Goal: Ask a question: Seek information or help from site administrators or community

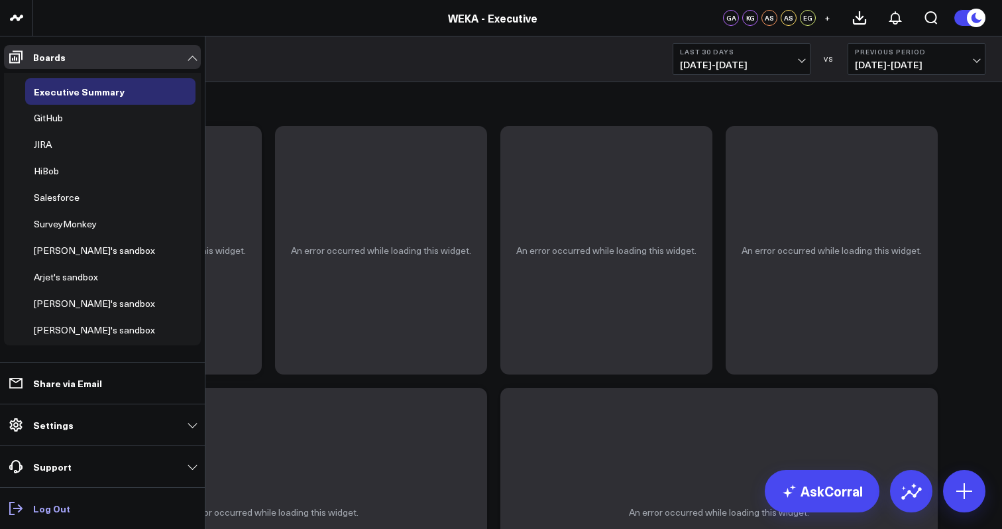
click at [48, 503] on p "Log Out" at bounding box center [51, 508] width 37 height 11
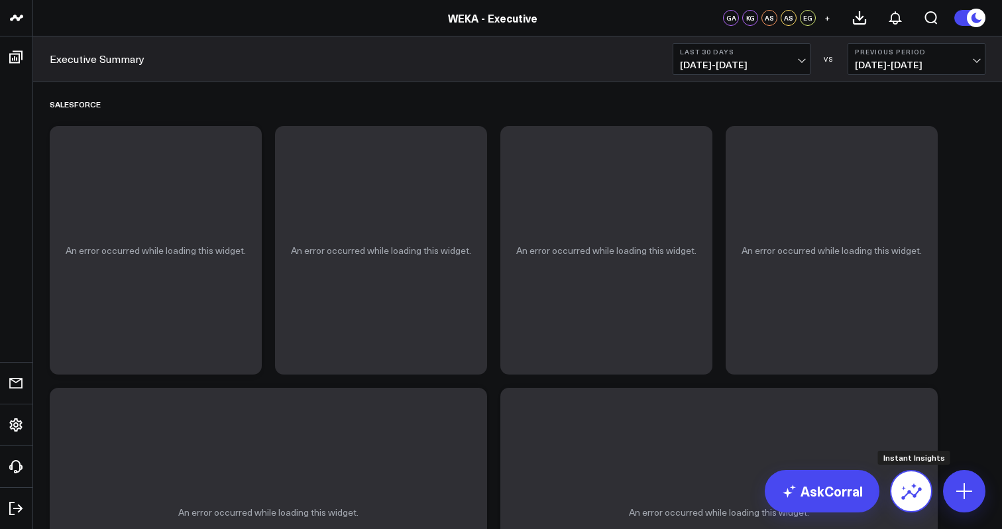
click at [896, 494] on button at bounding box center [911, 491] width 42 height 42
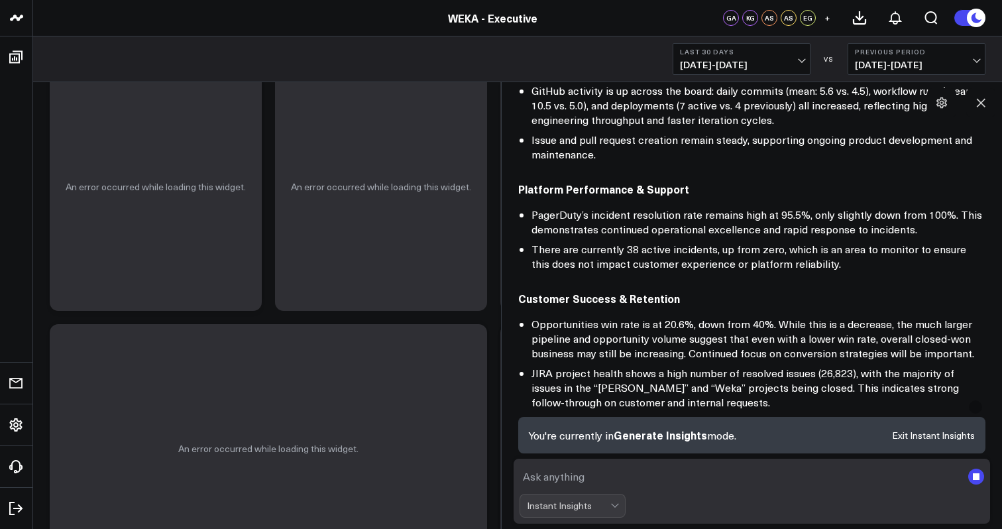
scroll to position [575, 0]
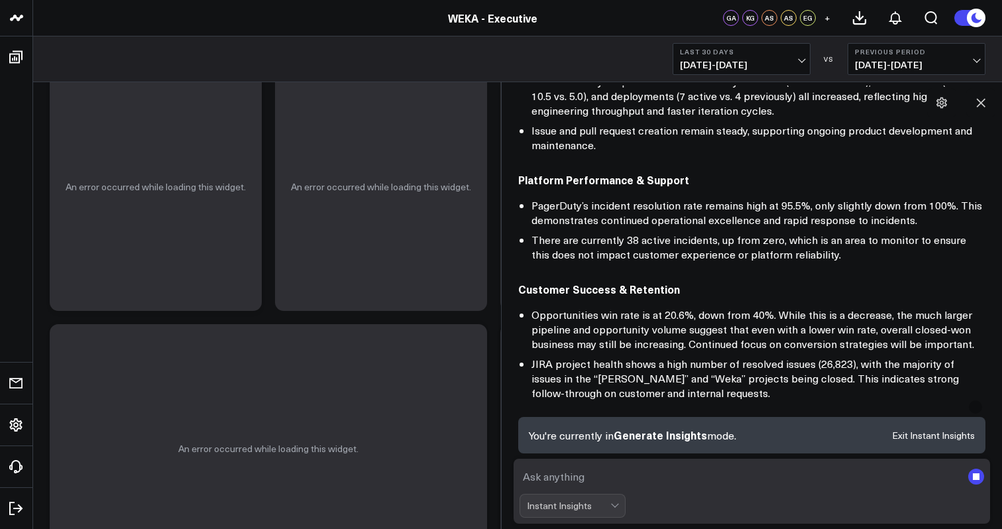
click at [975, 473] on rect "submit" at bounding box center [977, 477] width 16 height 16
click at [976, 477] on rect "submit" at bounding box center [976, 476] width 7 height 7
click at [917, 440] on button "Exit Instant Insights" at bounding box center [933, 435] width 83 height 9
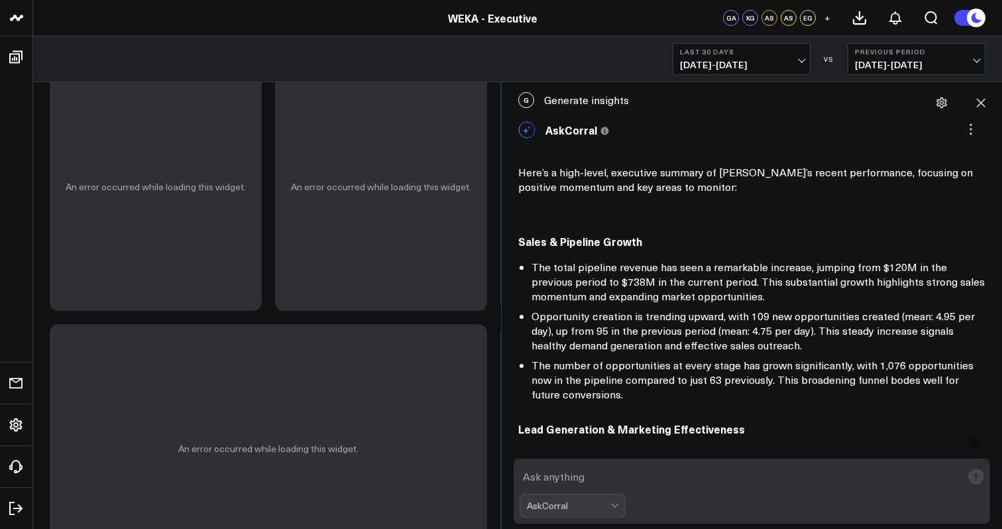
scroll to position [0, 0]
click at [939, 105] on icon at bounding box center [942, 102] width 11 height 11
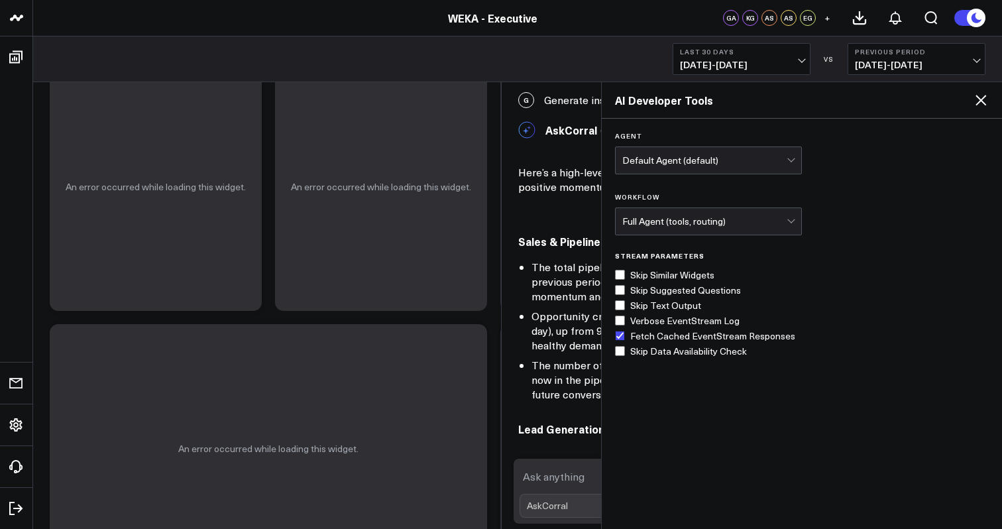
click at [980, 101] on icon at bounding box center [981, 100] width 11 height 11
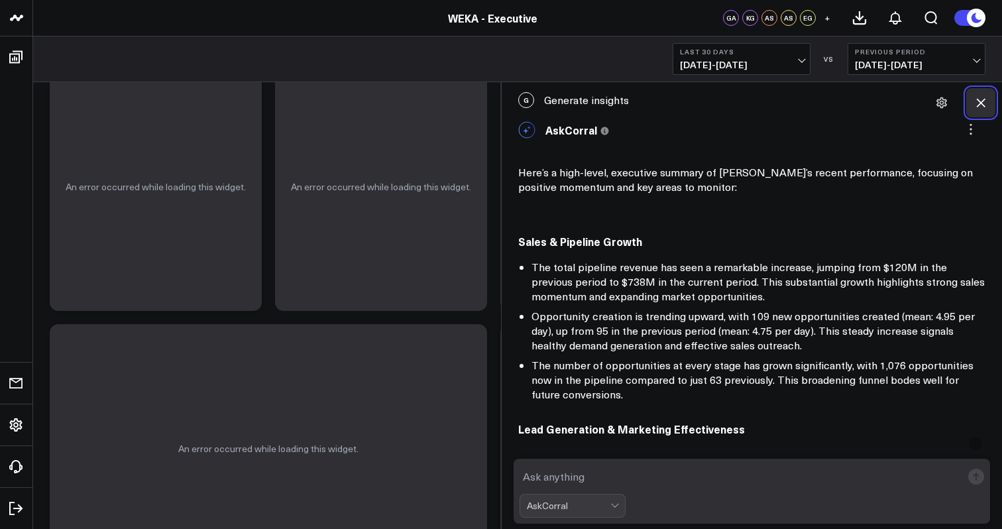
click at [979, 103] on icon at bounding box center [980, 102] width 13 height 13
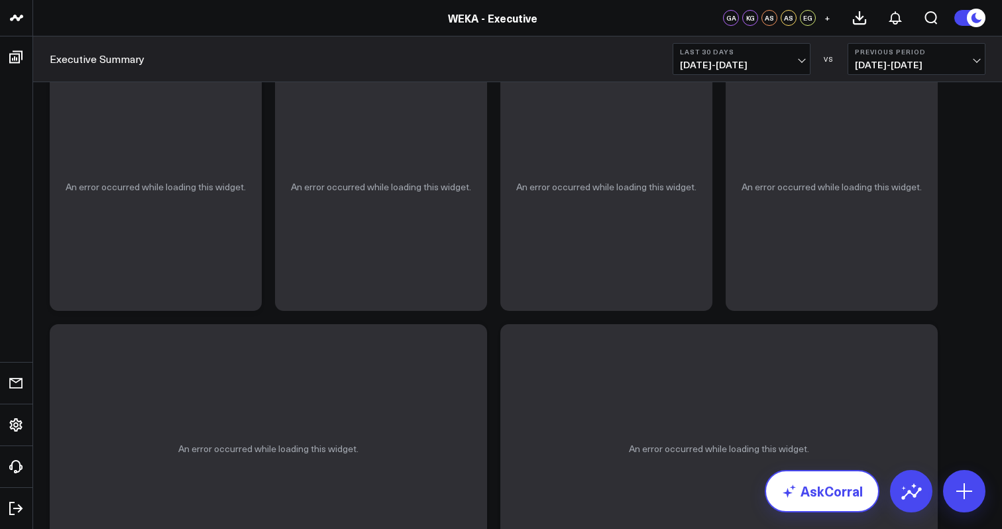
click at [826, 504] on link "AskCorral" at bounding box center [822, 491] width 115 height 42
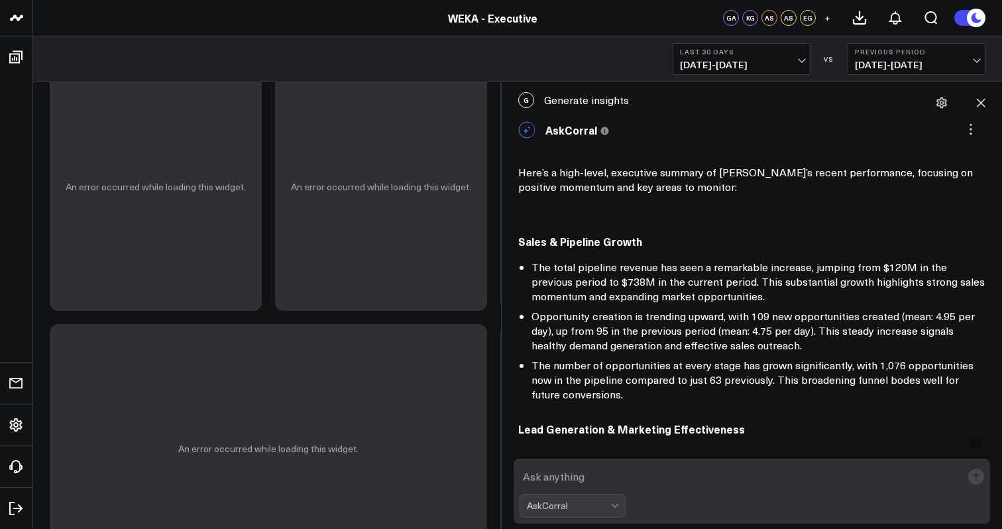
click at [663, 472] on textarea at bounding box center [741, 477] width 443 height 24
click at [268, 19] on div "WEKA - Executive" at bounding box center [493, 18] width 986 height 15
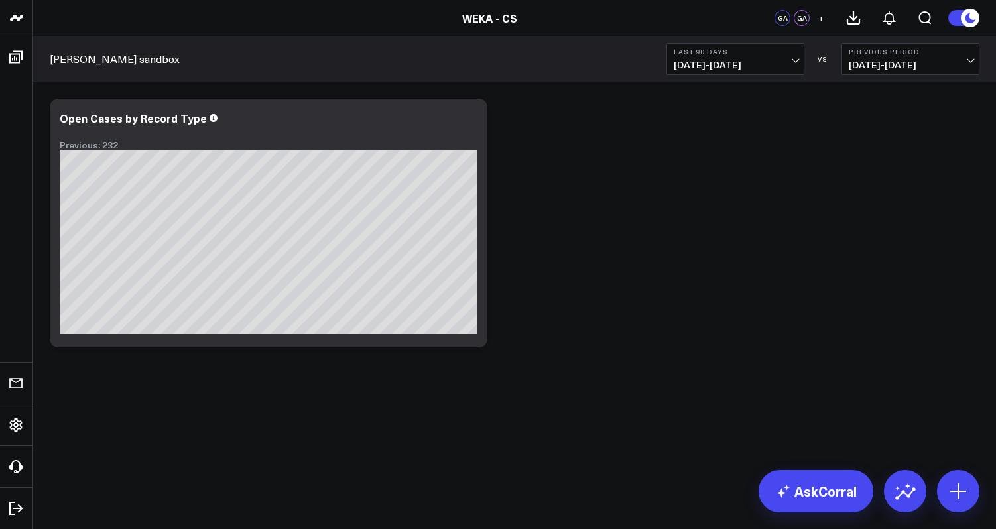
click at [560, 241] on div "Modify via AI Copy link to widget Ask support Remove Create linked copy Executi…" at bounding box center [514, 223] width 943 height 262
click at [816, 483] on link "AskCorral" at bounding box center [815, 491] width 115 height 42
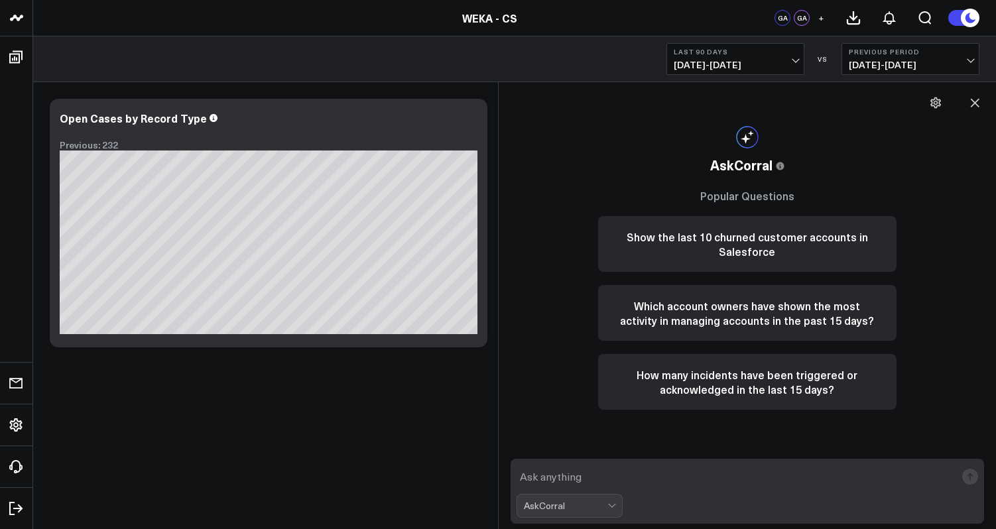
click at [356, 368] on div "Modify via AI Copy link to widget Ask support Remove Create linked copy Executi…" at bounding box center [514, 257] width 963 height 351
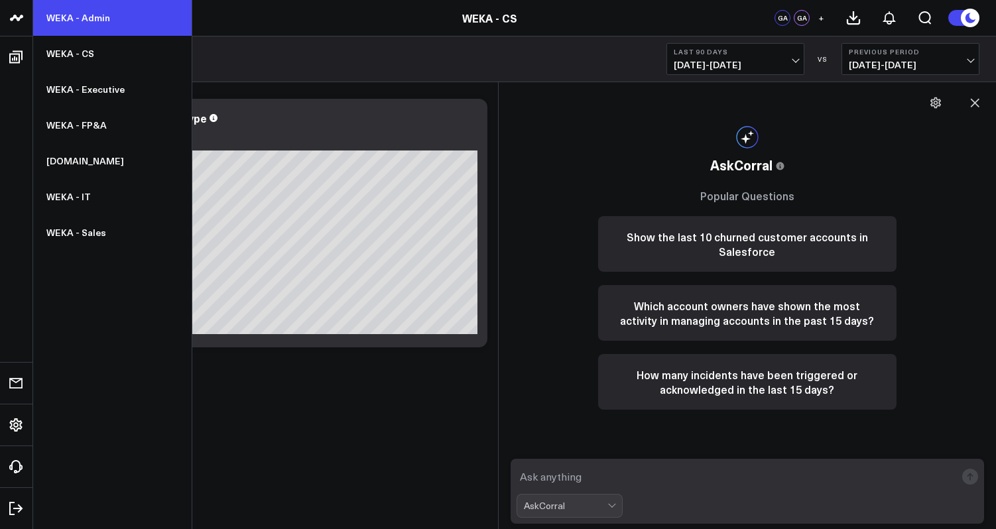
click at [105, 17] on link "WEKA - Admin" at bounding box center [112, 18] width 158 height 36
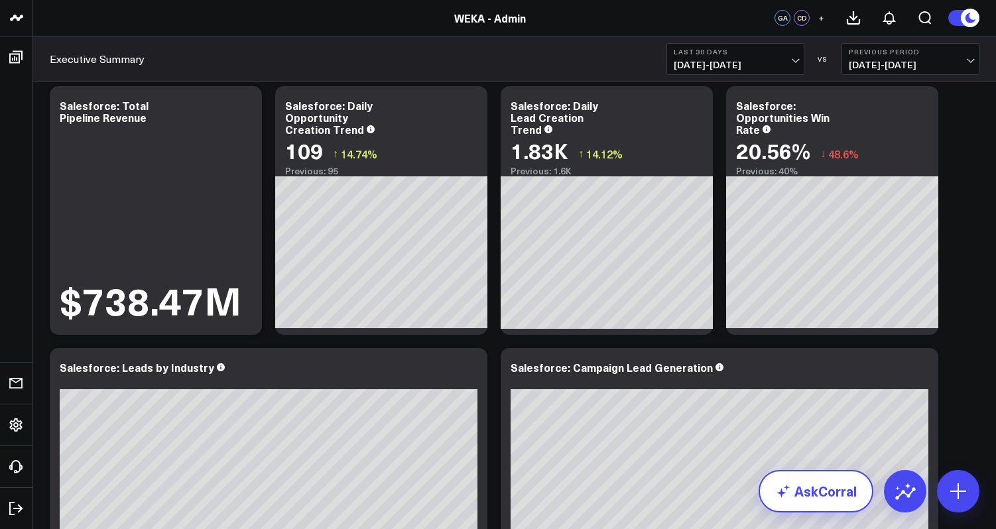
scroll to position [53, 0]
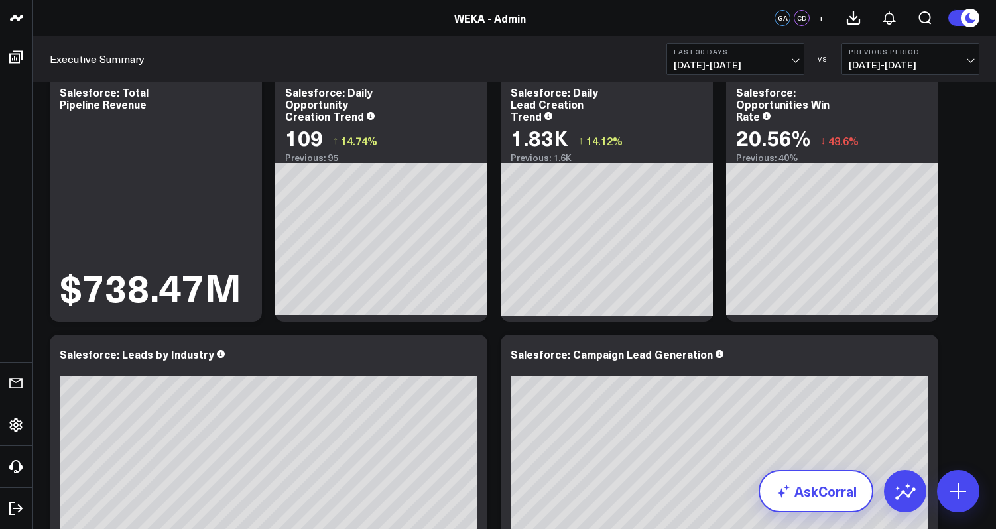
click at [824, 489] on link "AskCorral" at bounding box center [815, 491] width 115 height 42
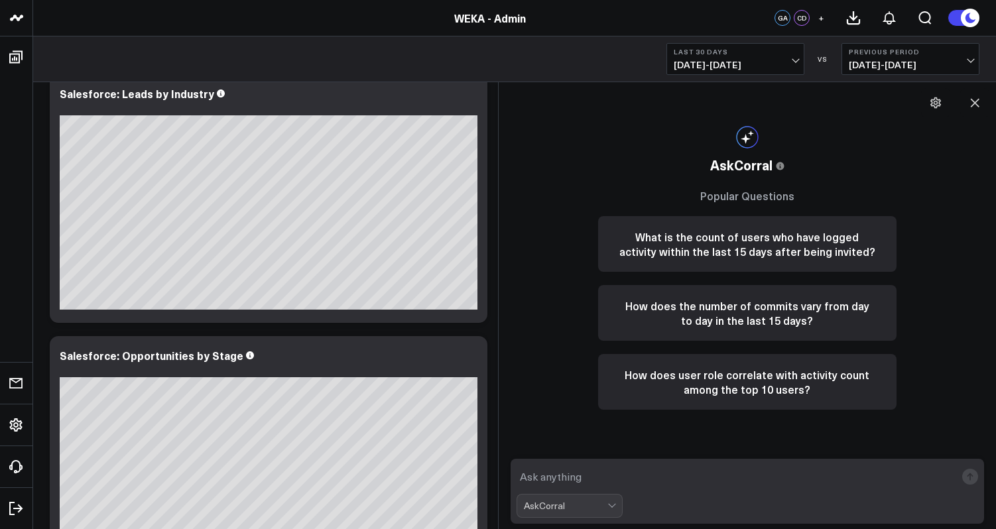
scroll to position [300, 0]
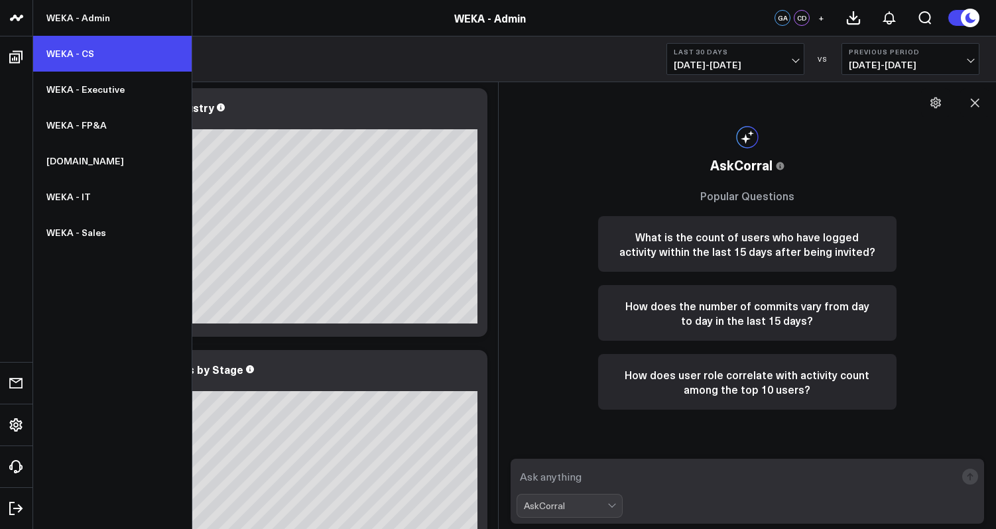
click at [101, 60] on link "WEKA - CS" at bounding box center [112, 54] width 158 height 36
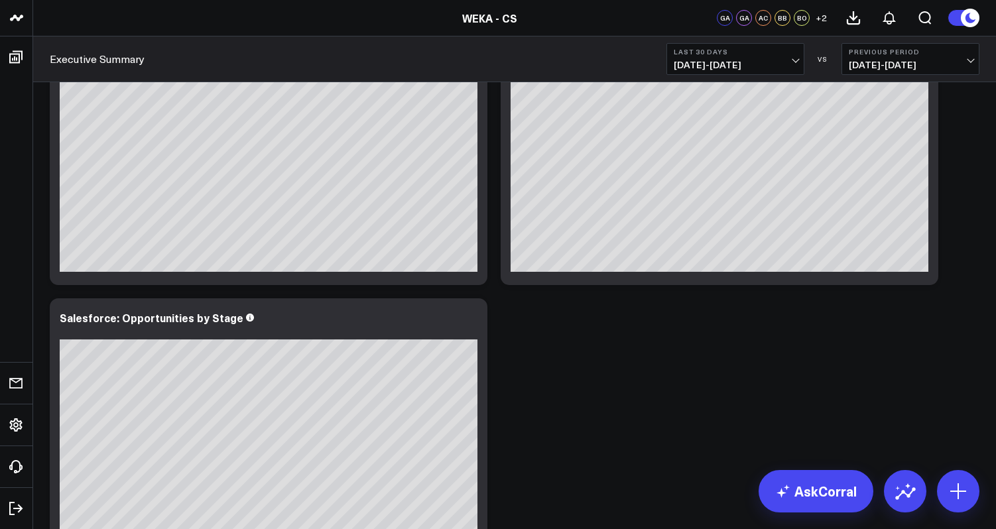
scroll to position [347, 0]
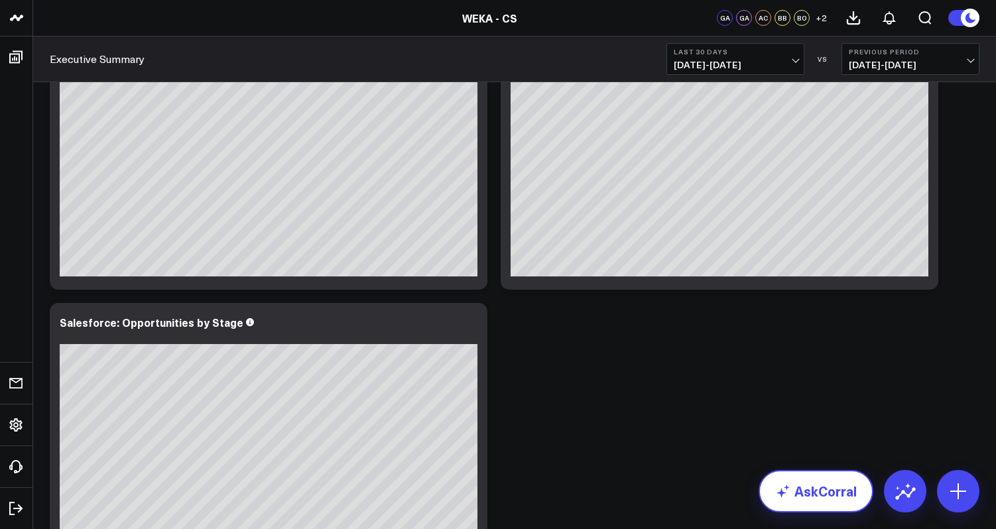
click at [803, 482] on link "AskCorral" at bounding box center [815, 491] width 115 height 42
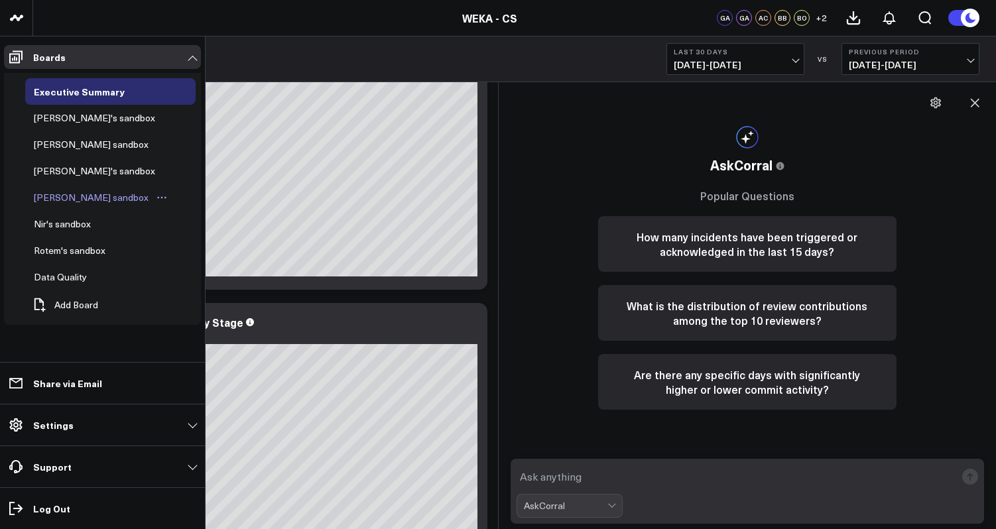
click at [63, 189] on link "Glenn's sandbox" at bounding box center [101, 197] width 152 height 27
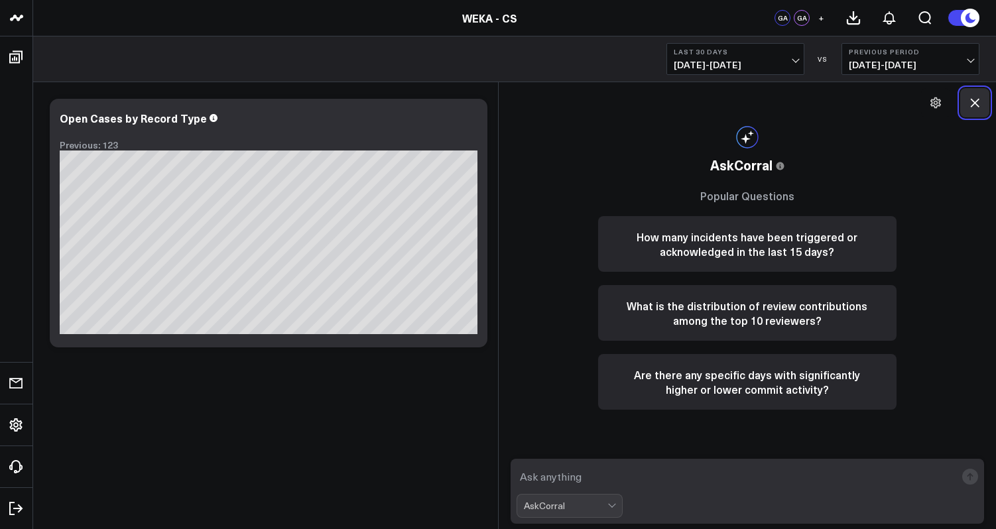
click at [979, 107] on icon at bounding box center [974, 102] width 13 height 13
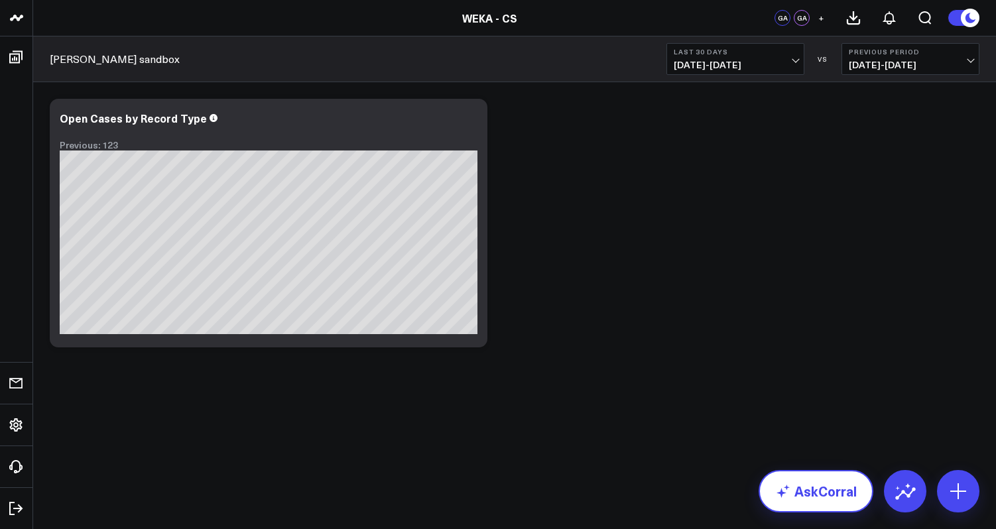
click at [795, 483] on link "AskCorral" at bounding box center [815, 491] width 115 height 42
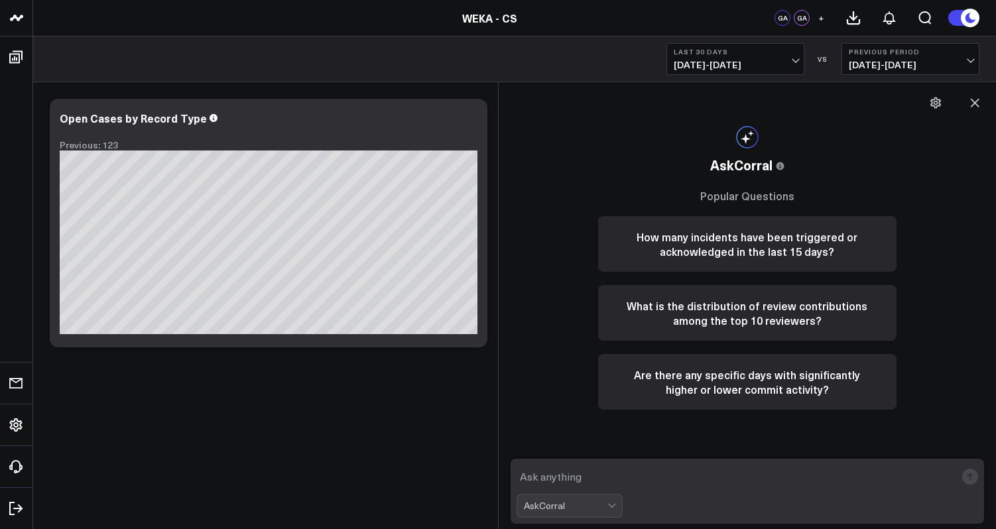
click at [795, 483] on textarea at bounding box center [736, 477] width 440 height 24
click at [321, 132] on div at bounding box center [269, 131] width 418 height 9
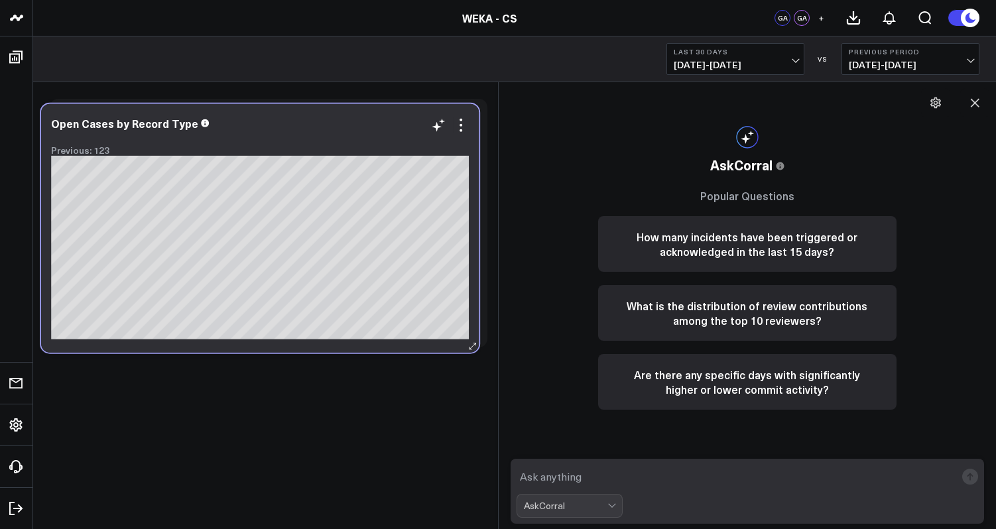
click at [312, 137] on div at bounding box center [260, 137] width 418 height 9
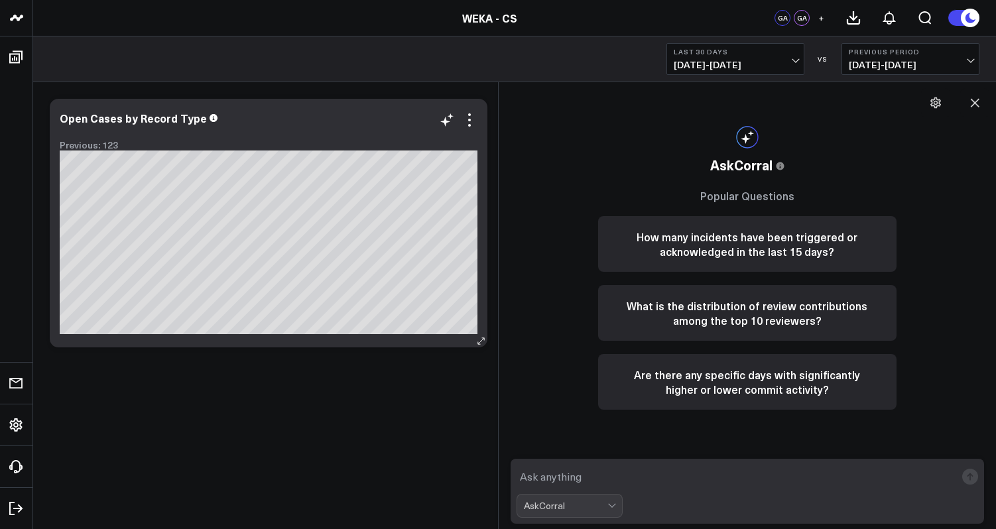
click at [477, 119] on div "Open Cases by Record Type Previous: 123" at bounding box center [269, 223] width 438 height 249
click at [469, 120] on icon at bounding box center [469, 120] width 3 height 3
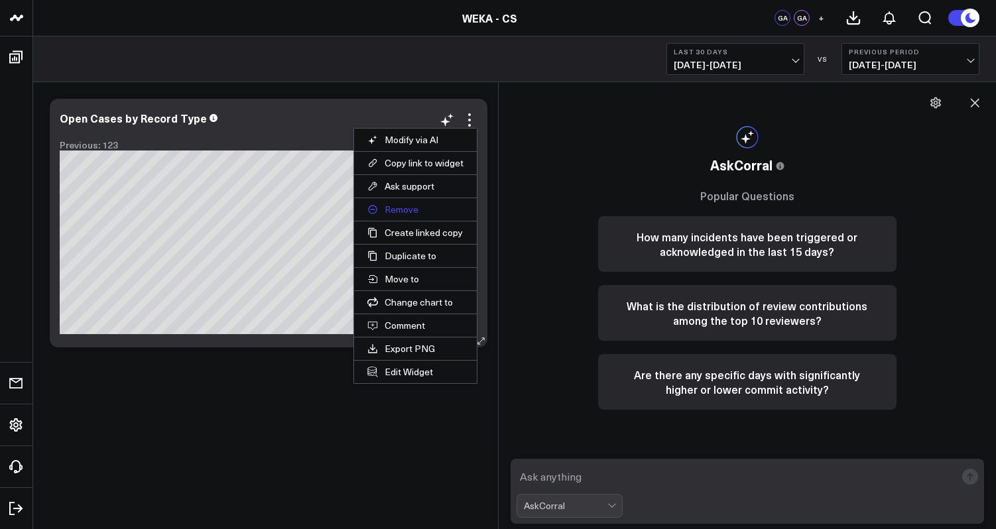
click at [429, 207] on button "Remove" at bounding box center [415, 209] width 123 height 23
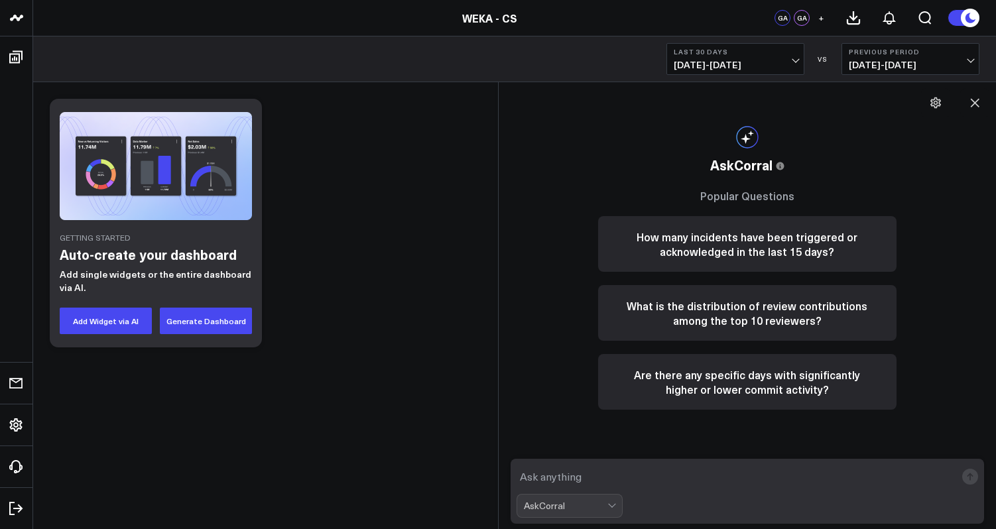
click at [620, 477] on textarea at bounding box center [736, 477] width 440 height 24
type textarea "how many cases were open in the last month"
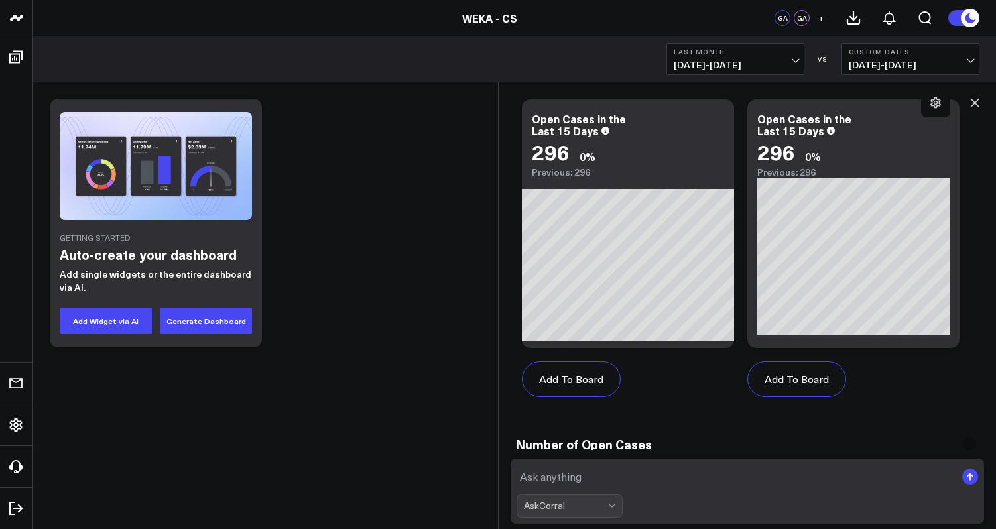
scroll to position [902, 0]
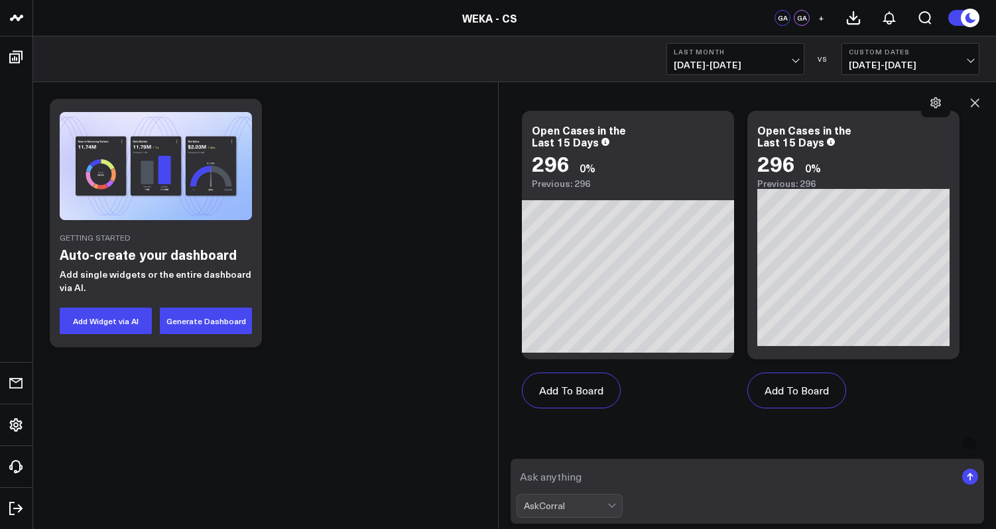
click at [618, 468] on textarea at bounding box center [736, 477] width 440 height 24
type textarea "p"
type textarea "classify this by case type"
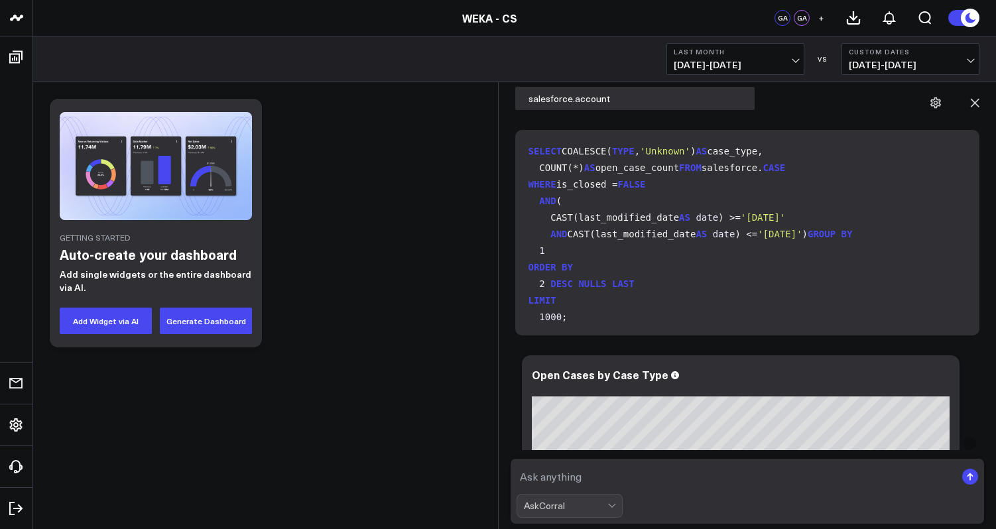
scroll to position [1624, 0]
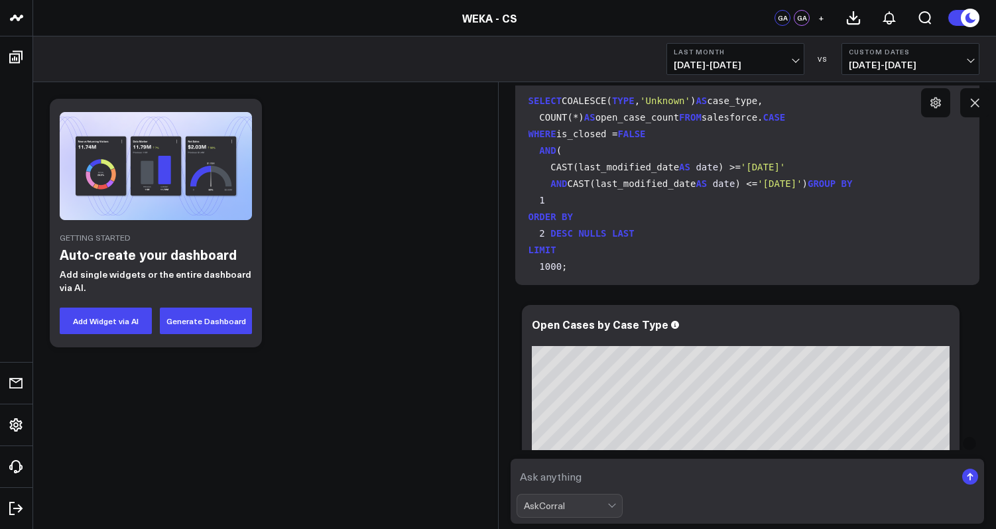
click at [801, 189] on span "'2025-09-30'" at bounding box center [779, 183] width 44 height 11
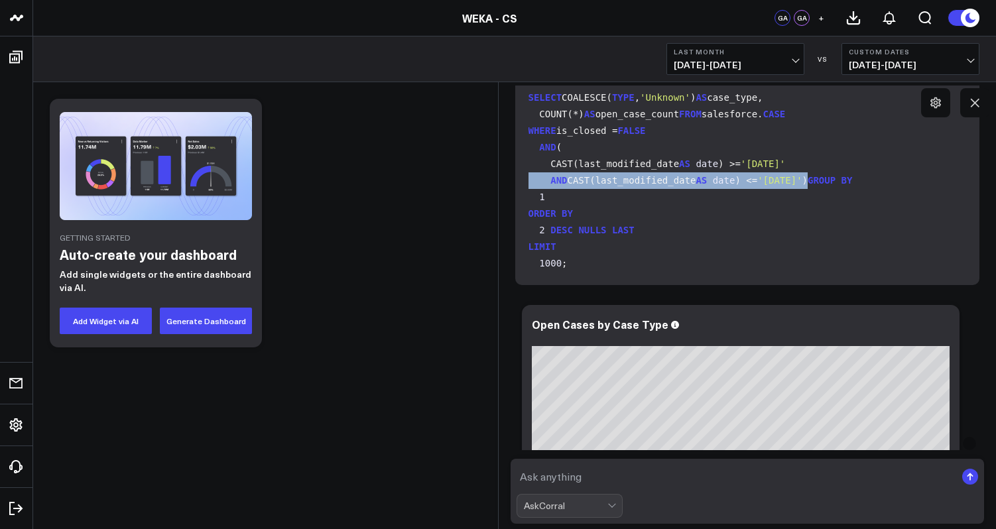
scroll to position [27, 0]
click at [757, 226] on code "SELECT COALESCE( TYPE , 'Unknown' ) AS case_type, COUNT(*) AS open_case_count F…" at bounding box center [749, 180] width 443 height 182
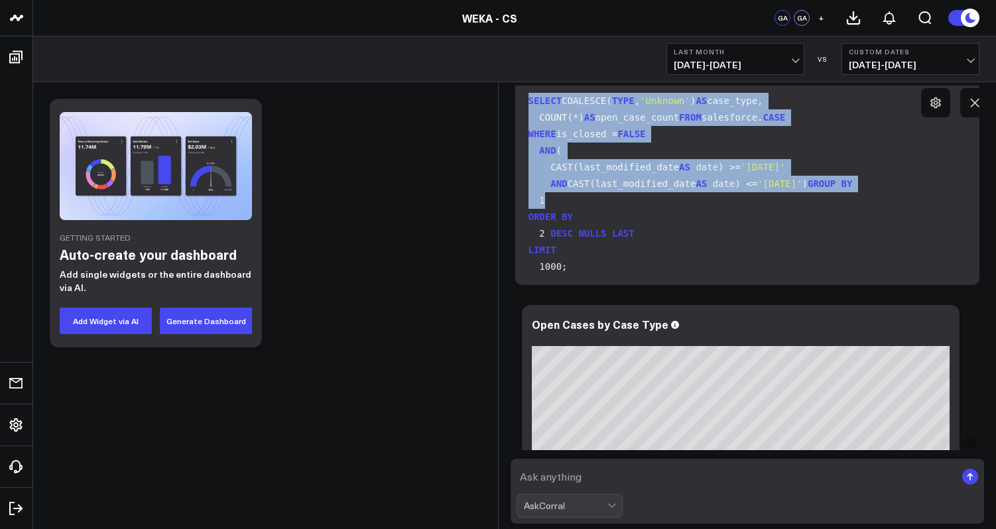
scroll to position [103, 0]
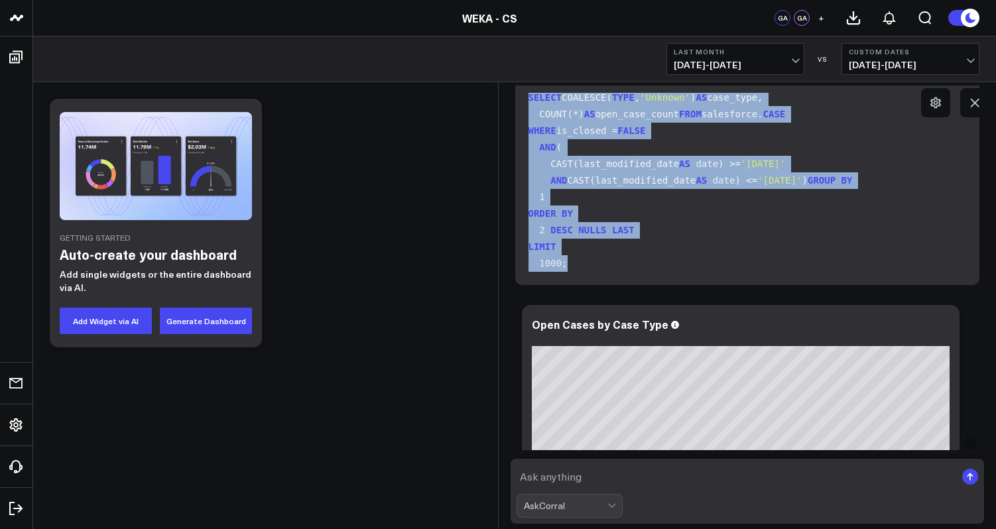
drag, startPoint x: 530, startPoint y: 99, endPoint x: 615, endPoint y: 284, distance: 203.5
click at [615, 284] on div "SELECT COALESCE( TYPE , 'Unknown' ) AS case_type, COUNT(*) AS open_case_count F…" at bounding box center [747, 183] width 465 height 206
copy code "SELECT COALESCE( TYPE , 'Unknown' ) AS case_type, COUNT(*) AS open_case_count F…"
click at [615, 284] on div "SELECT COALESCE( TYPE , 'Unknown' ) AS case_type, COUNT(*) AS open_case_count F…" at bounding box center [747, 183] width 465 height 206
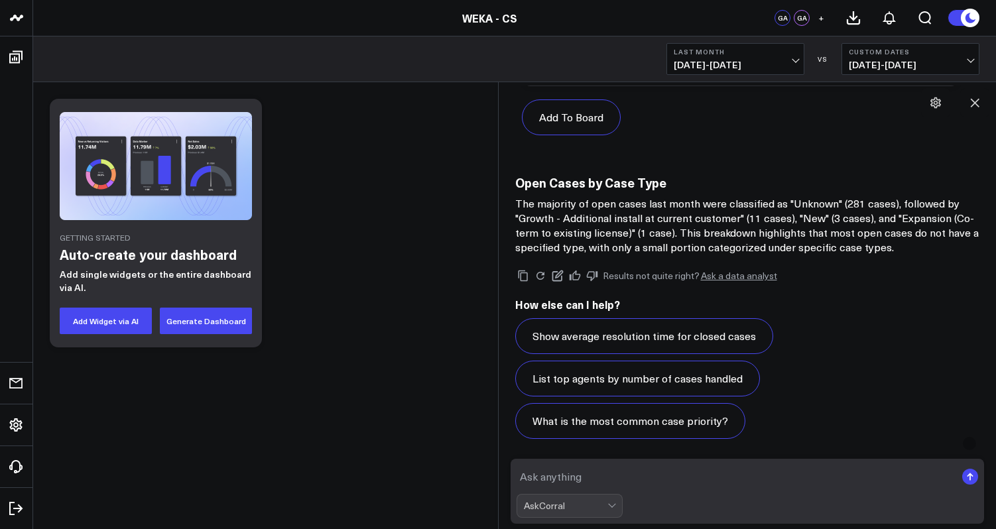
scroll to position [2741, 0]
click at [588, 277] on icon at bounding box center [592, 274] width 12 height 12
click at [601, 465] on textarea at bounding box center [736, 477] width 440 height 24
paste textarea "SELECT COALESCE(TYPE, 'Unknown') AS case_type, COUNT(*) AS open_case_count FROM…"
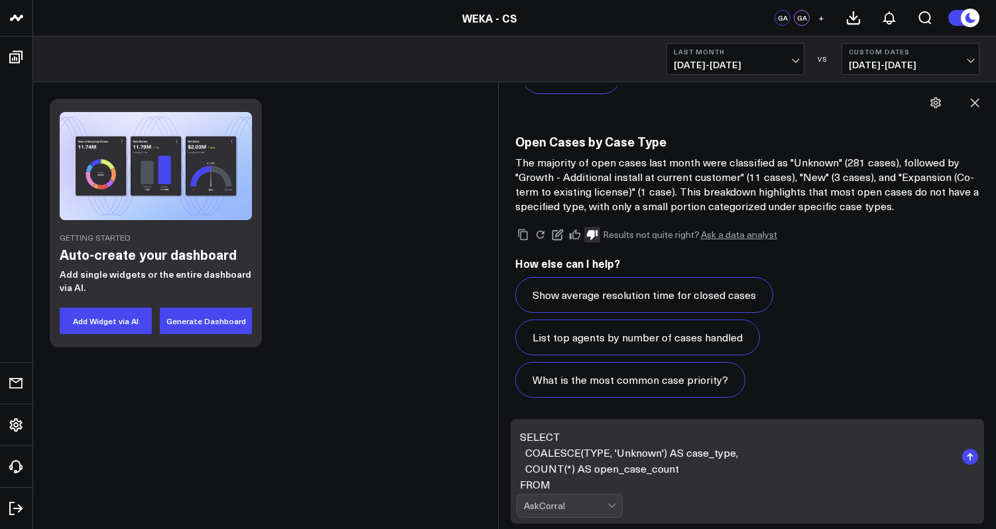
scroll to position [1, 0]
click at [715, 449] on textarea "SELECT COALESCE(TYPE, 'Unknown') AS case_type, COUNT(*) AS open_case_count FROM…" at bounding box center [736, 457] width 440 height 64
click at [714, 450] on textarea "SELECT COALESCE(TYPE, 'Unknown') AS case_type, COUNT(*) AS open_case_count FROM…" at bounding box center [736, 457] width 440 height 64
click at [600, 454] on textarea "SELECT COALESCE(TYPE, 'Unknown') AS case_type, COUNT(*) AS open_case_count FROM…" at bounding box center [736, 457] width 440 height 64
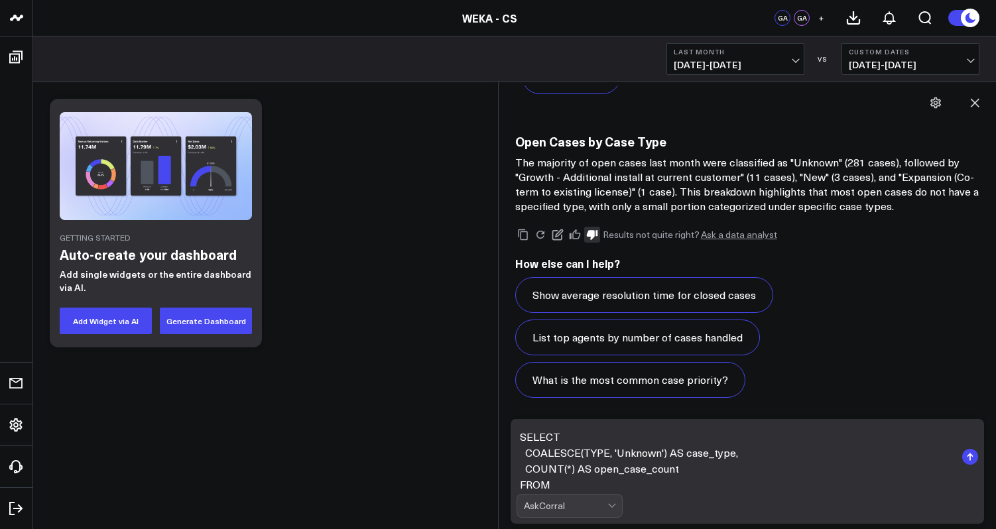
click at [600, 454] on textarea "SELECT COALESCE(TYPE, 'Unknown') AS case_type, COUNT(*) AS open_case_count FROM…" at bounding box center [736, 457] width 440 height 64
type textarea "SELECT COALESCE(record_TYPE, 'Unknown') AS case_type, COUNT(*) AS open_case_cou…"
click at [632, 479] on textarea "SELECT COALESCE(record_TYPE, 'Unknown') AS case_type, COUNT(*) AS open_case_cou…" at bounding box center [736, 457] width 440 height 64
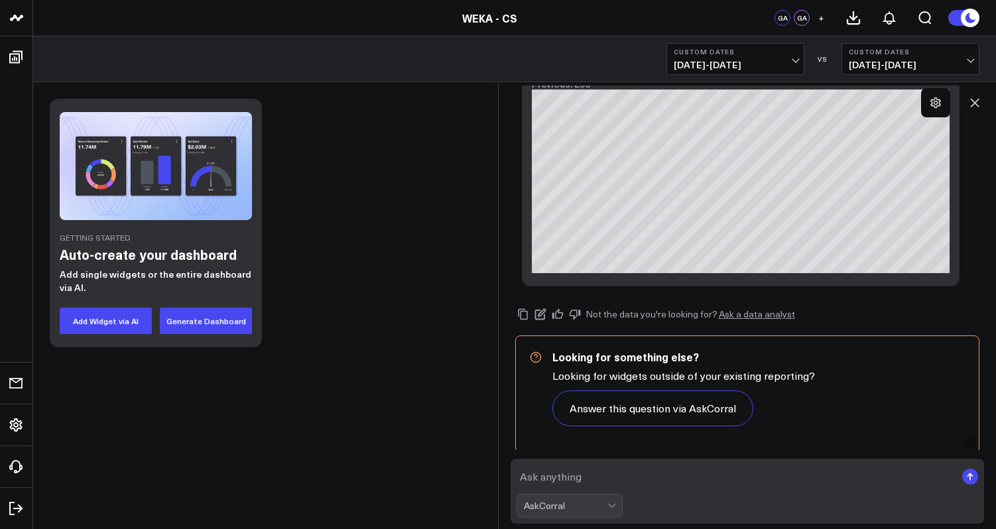
scroll to position [3641, 0]
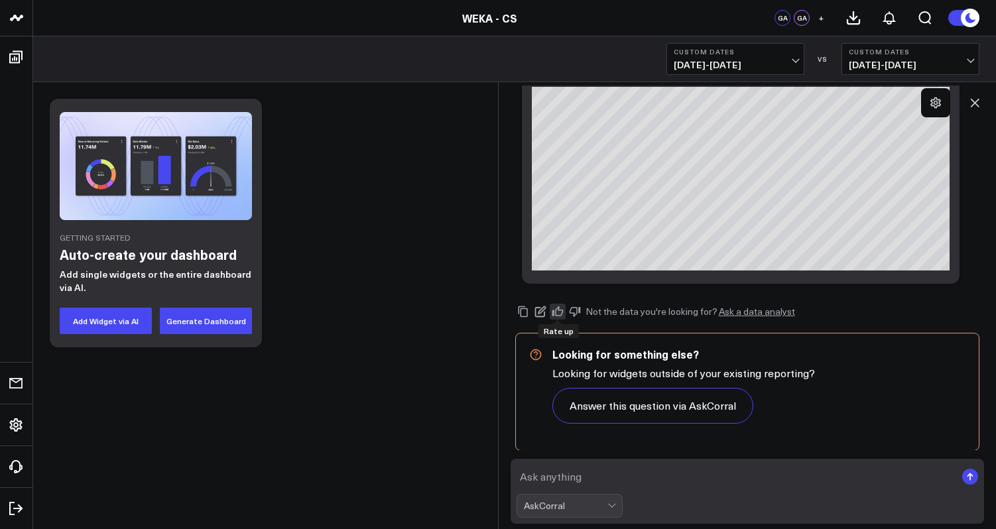
click at [558, 313] on icon at bounding box center [558, 312] width 12 height 12
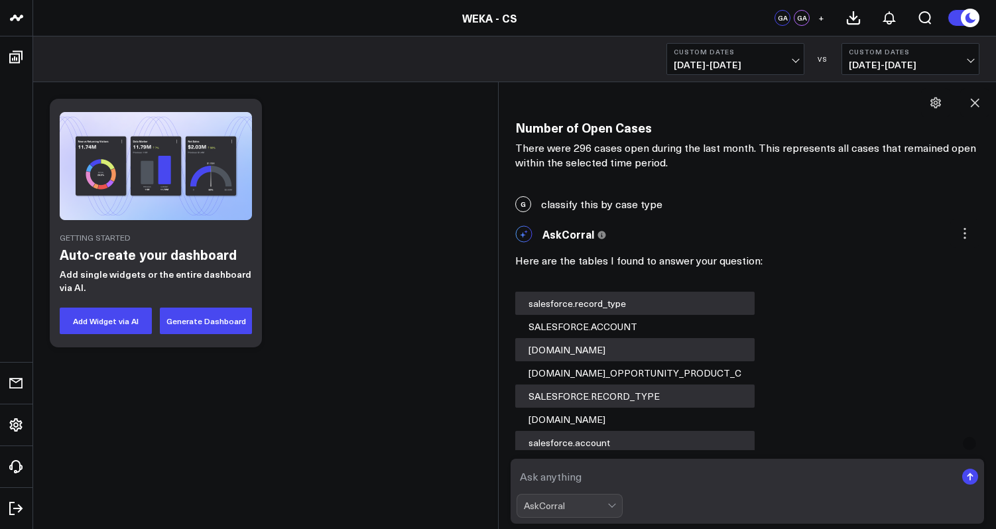
scroll to position [1228, 0]
click at [979, 99] on icon at bounding box center [974, 102] width 13 height 13
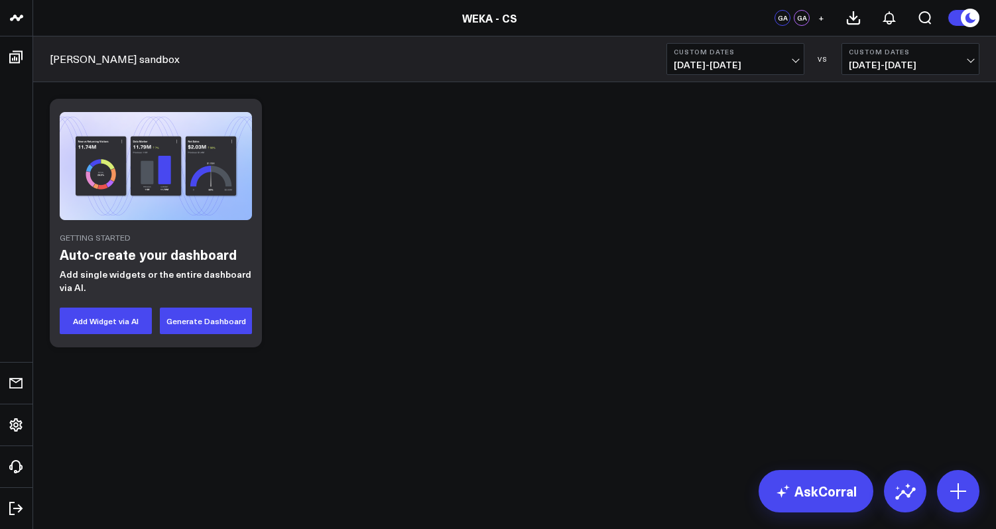
click at [658, 381] on div "Getting Started Auto-create your dashboard Add single widgets or the entire das…" at bounding box center [514, 257] width 963 height 351
click at [805, 476] on link "AskCorral" at bounding box center [815, 491] width 115 height 42
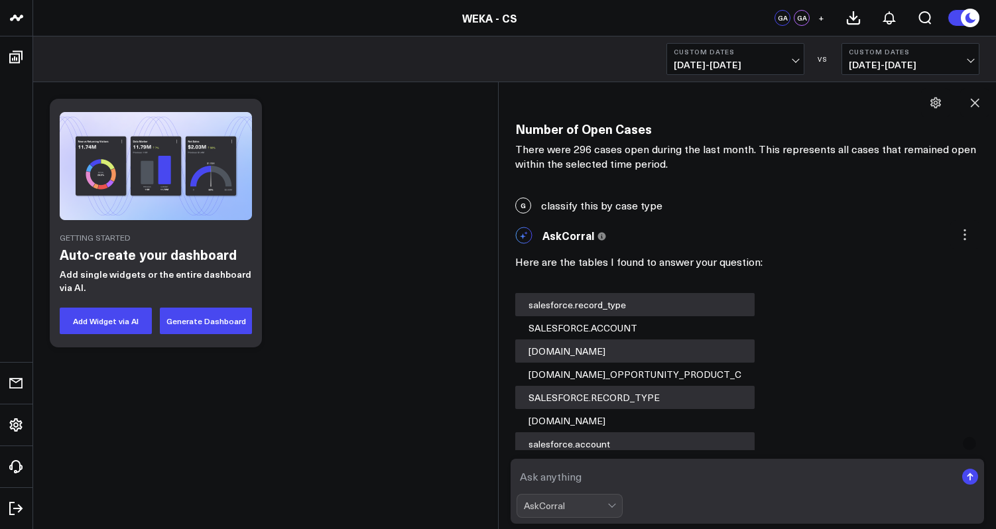
click at [754, 486] on textarea at bounding box center [736, 477] width 440 height 24
click at [935, 105] on icon at bounding box center [935, 102] width 13 height 13
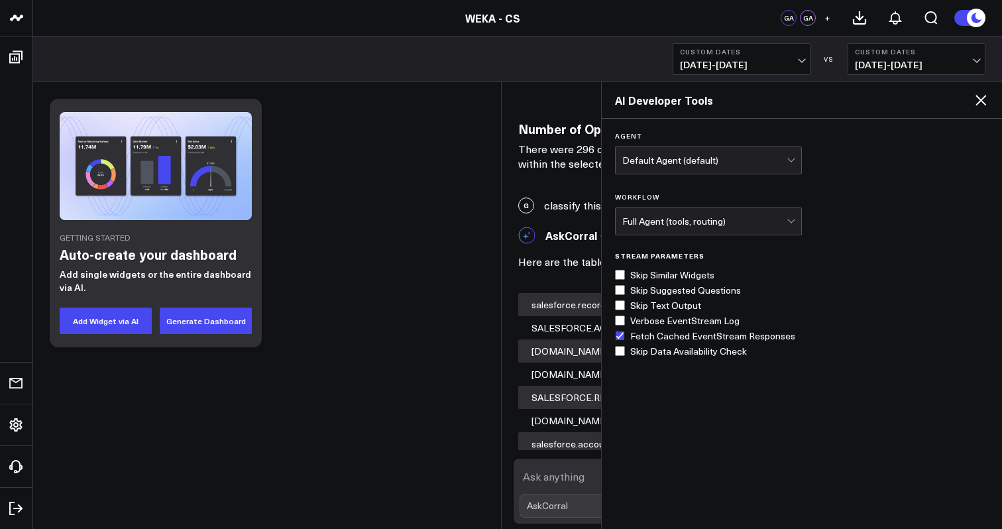
click at [980, 109] on div "AI Developer Tools" at bounding box center [802, 100] width 400 height 36
click at [982, 100] on icon at bounding box center [981, 100] width 16 height 16
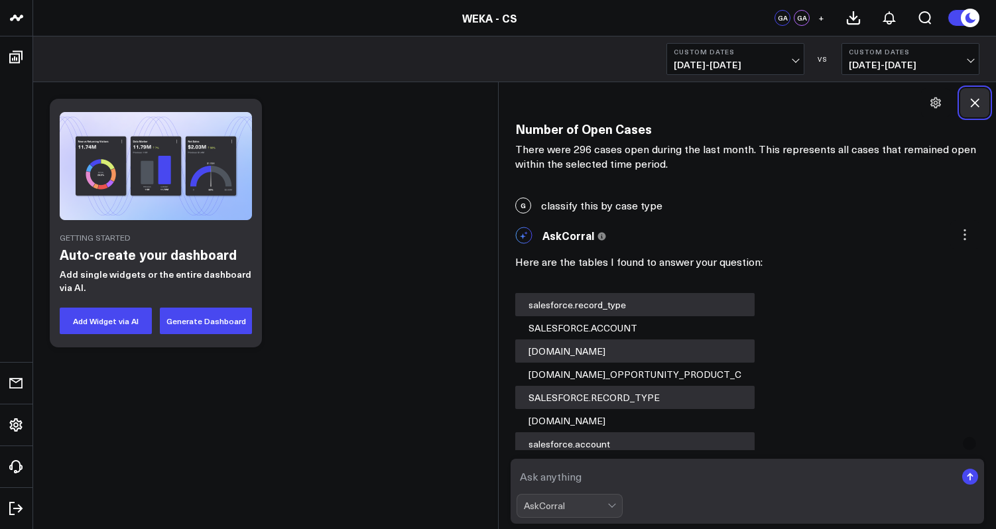
click at [985, 101] on button at bounding box center [974, 102] width 29 height 29
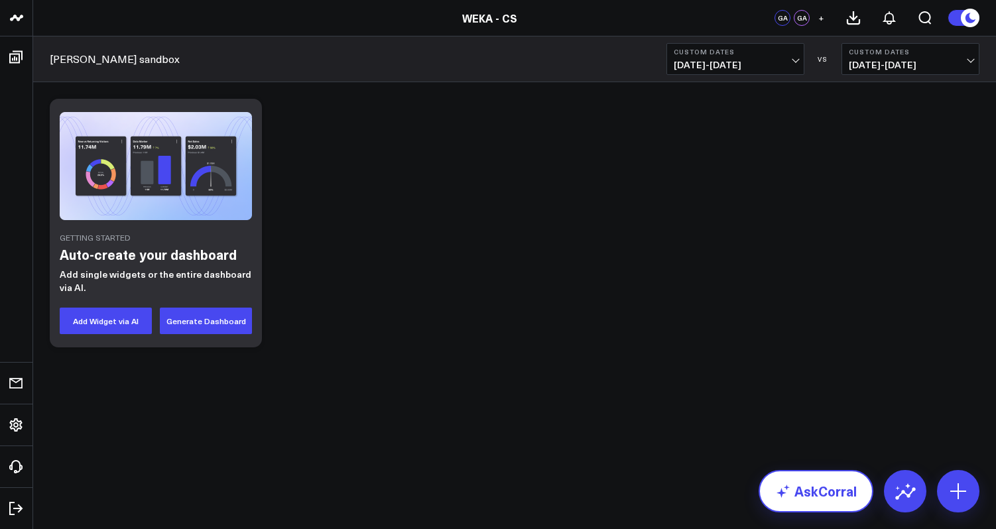
click at [829, 489] on link "AskCorral" at bounding box center [815, 491] width 115 height 42
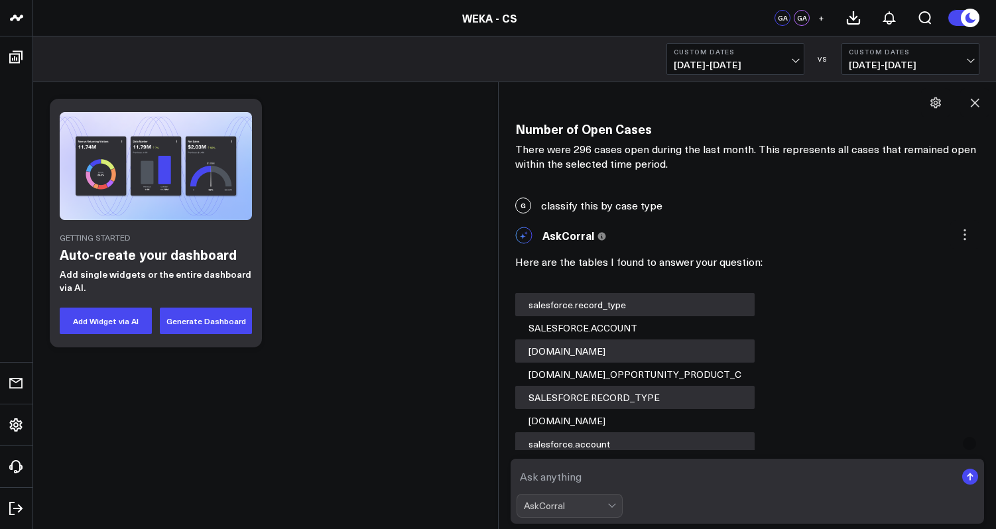
click at [699, 482] on textarea at bounding box center [736, 477] width 440 height 24
type textarea "show me this months open cases by record type"
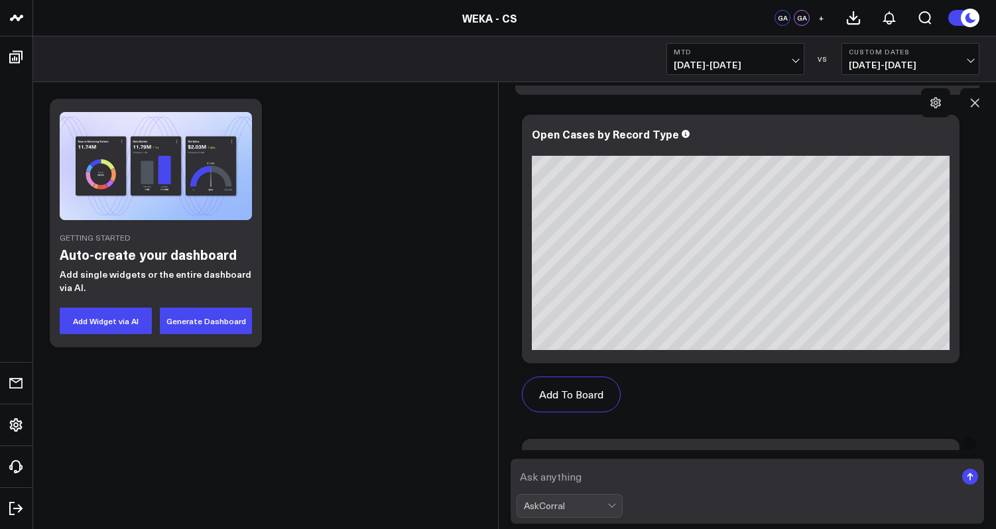
scroll to position [4384, 0]
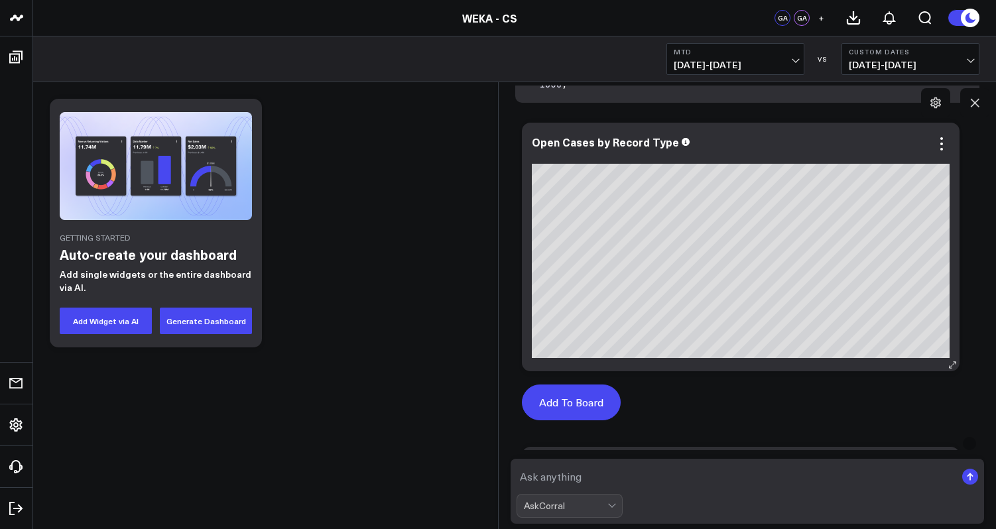
click at [577, 400] on button "Add To Board" at bounding box center [571, 402] width 99 height 36
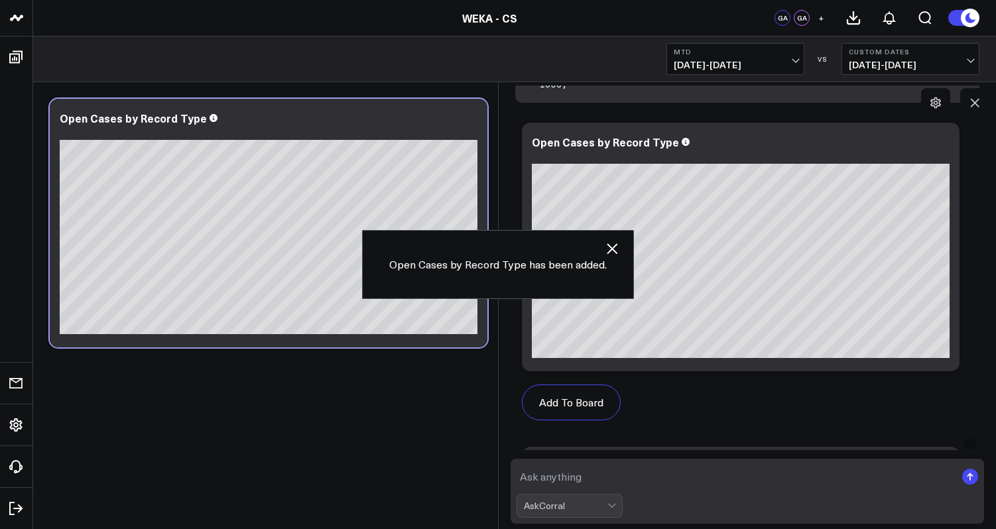
click at [609, 247] on icon "button" at bounding box center [612, 248] width 11 height 11
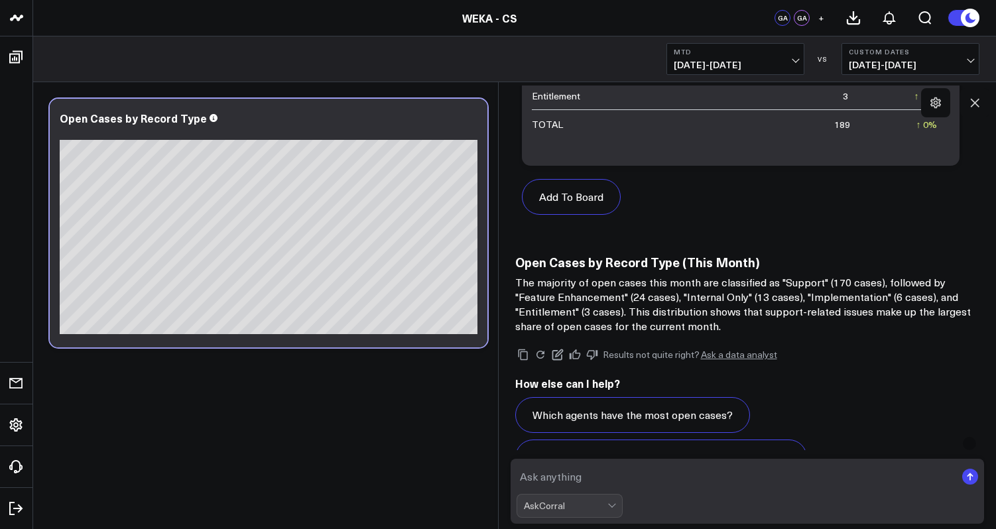
scroll to position [4995, 0]
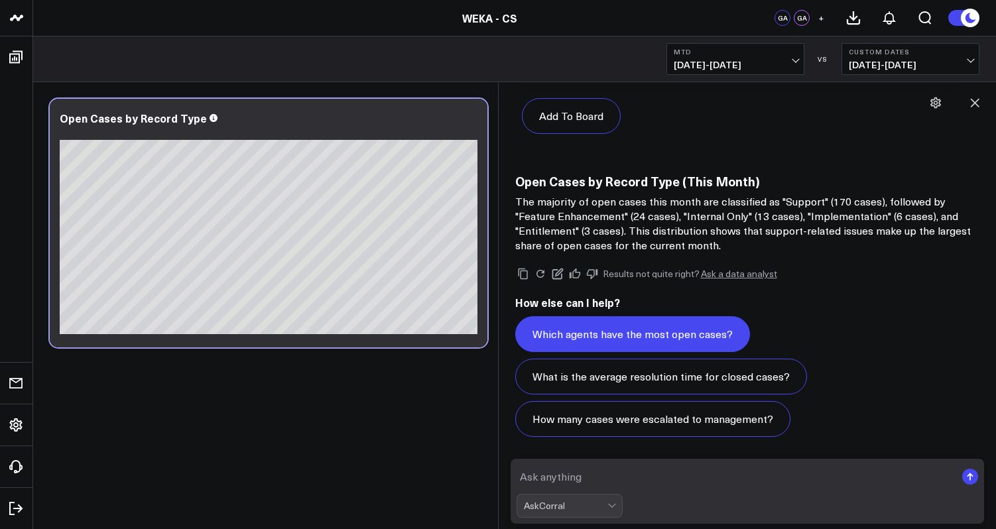
click at [662, 334] on button "Which agents have the most open cases?" at bounding box center [632, 334] width 235 height 36
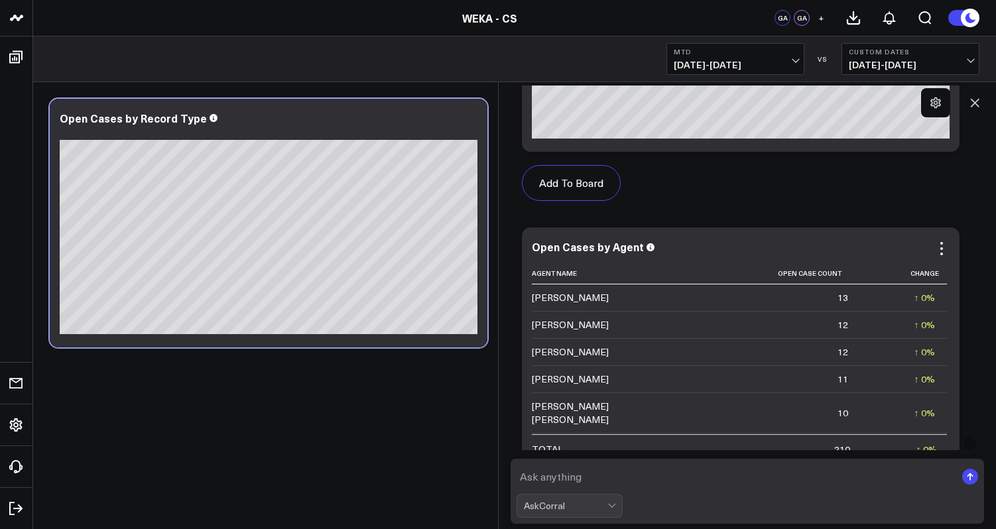
scroll to position [5987, 0]
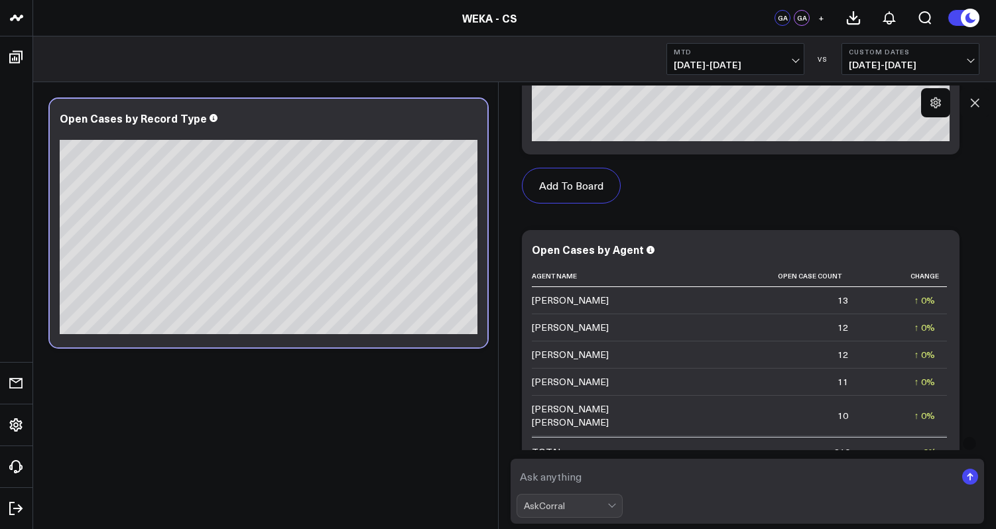
click at [963, 62] on span "10/01/25 - 10/07/25" at bounding box center [910, 65] width 123 height 11
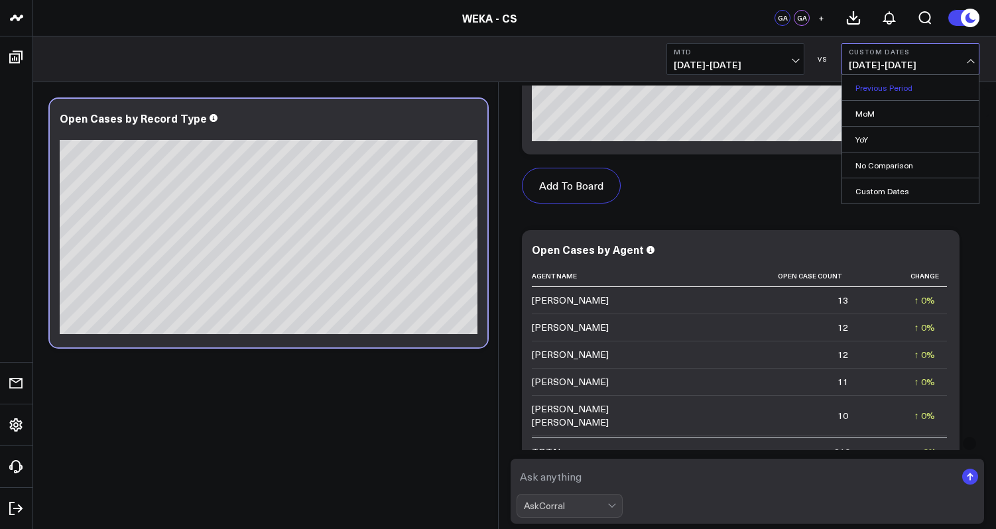
click at [931, 93] on link "Previous Period" at bounding box center [910, 87] width 137 height 25
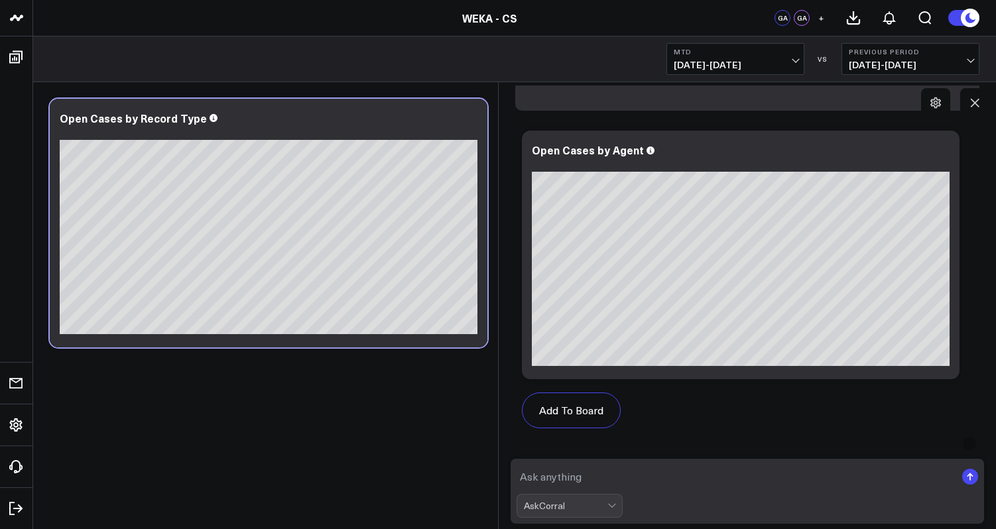
scroll to position [5753, 0]
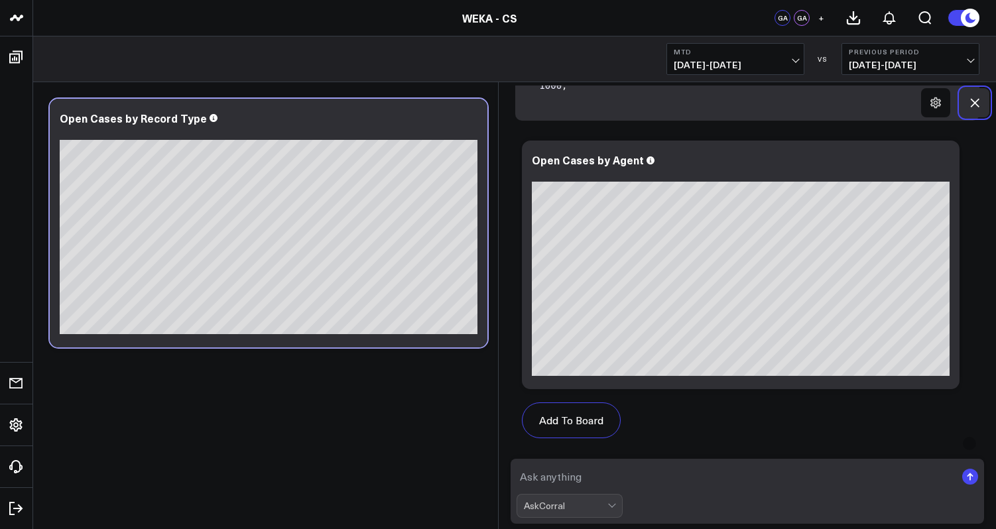
click at [971, 103] on icon at bounding box center [974, 102] width 13 height 13
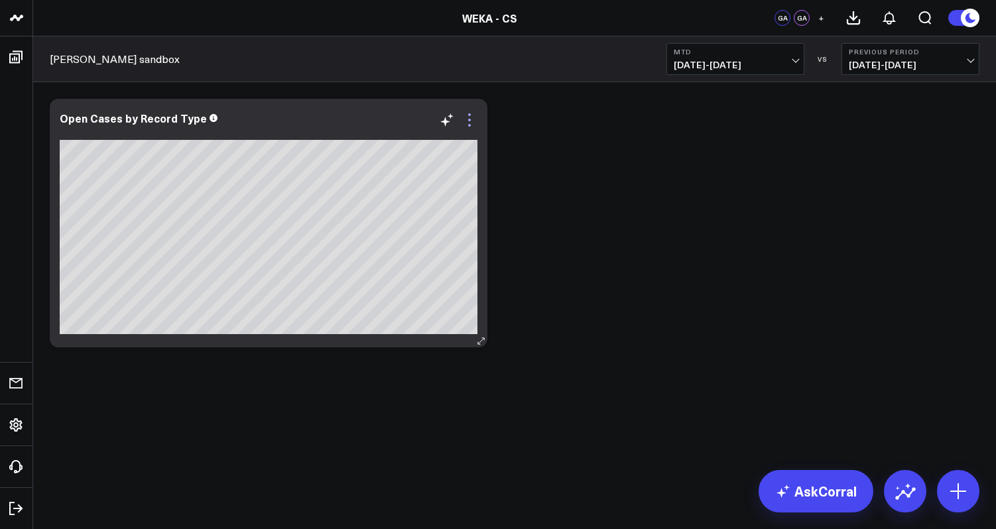
click at [467, 125] on icon at bounding box center [469, 120] width 16 height 16
click at [544, 152] on div "Modify via AI Copy link to widget Ask support Remove Create linked copy Executi…" at bounding box center [514, 223] width 943 height 262
click at [472, 119] on icon at bounding box center [469, 120] width 16 height 16
click at [470, 123] on icon at bounding box center [469, 120] width 16 height 16
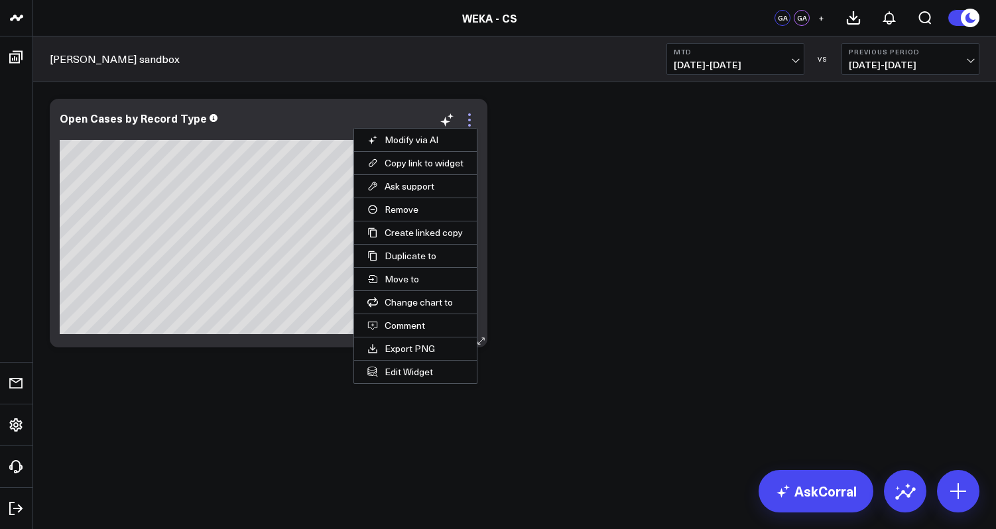
click at [469, 121] on icon at bounding box center [469, 120] width 16 height 16
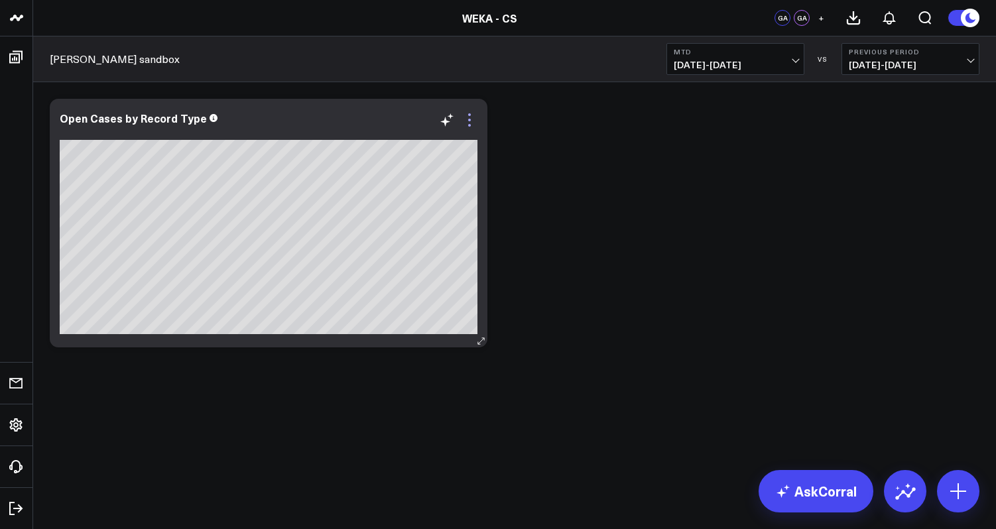
click at [469, 121] on icon at bounding box center [469, 120] width 16 height 16
click at [469, 124] on icon at bounding box center [469, 125] width 3 height 3
click at [469, 119] on icon at bounding box center [469, 120] width 16 height 16
click at [469, 127] on icon at bounding box center [469, 120] width 16 height 16
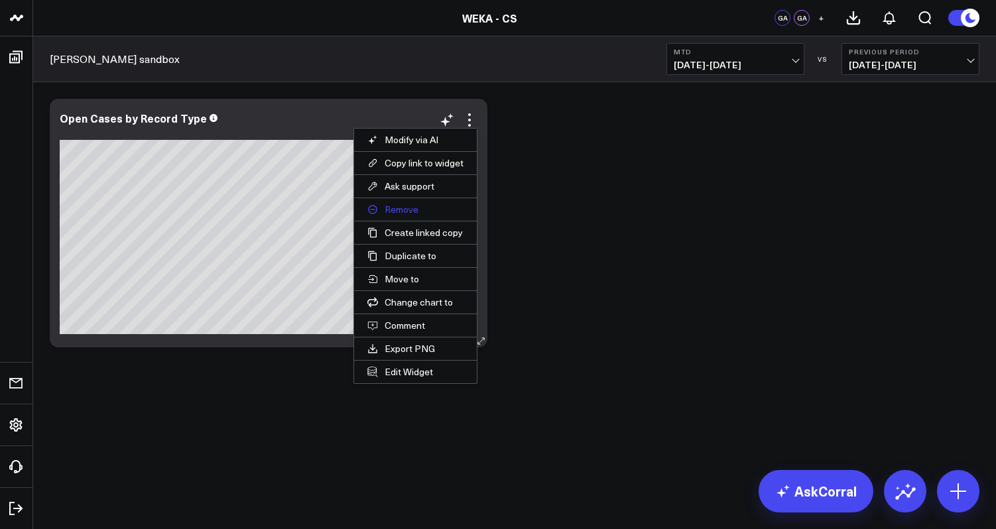
click at [440, 206] on button "Remove" at bounding box center [415, 209] width 123 height 23
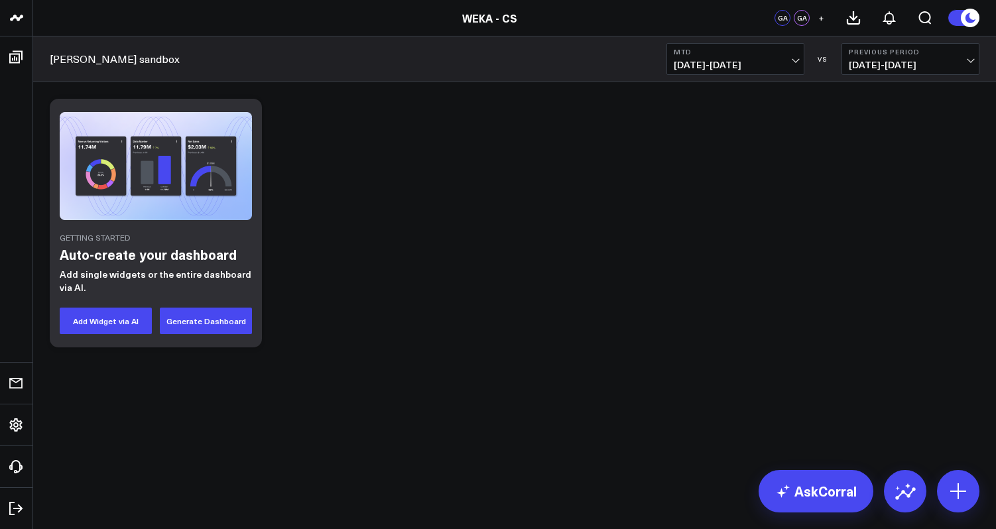
click at [509, 208] on div "Getting Started Auto-create your dashboard Add single widgets or the entire das…" at bounding box center [514, 223] width 943 height 262
click at [831, 491] on link "AskCorral" at bounding box center [815, 491] width 115 height 42
click at [746, 136] on div "Getting Started Auto-create your dashboard Add single widgets or the entire das…" at bounding box center [514, 223] width 943 height 262
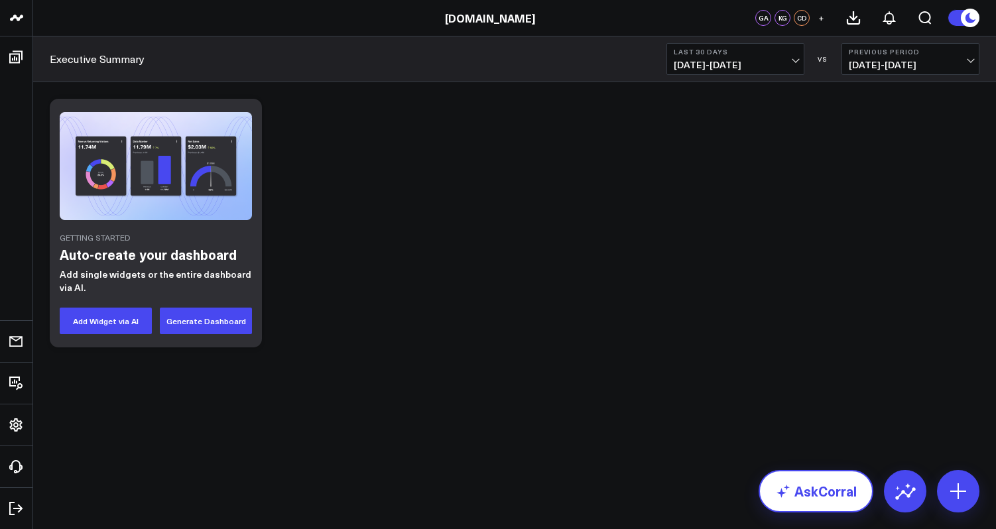
click at [827, 497] on link "AskCorral" at bounding box center [815, 491] width 115 height 42
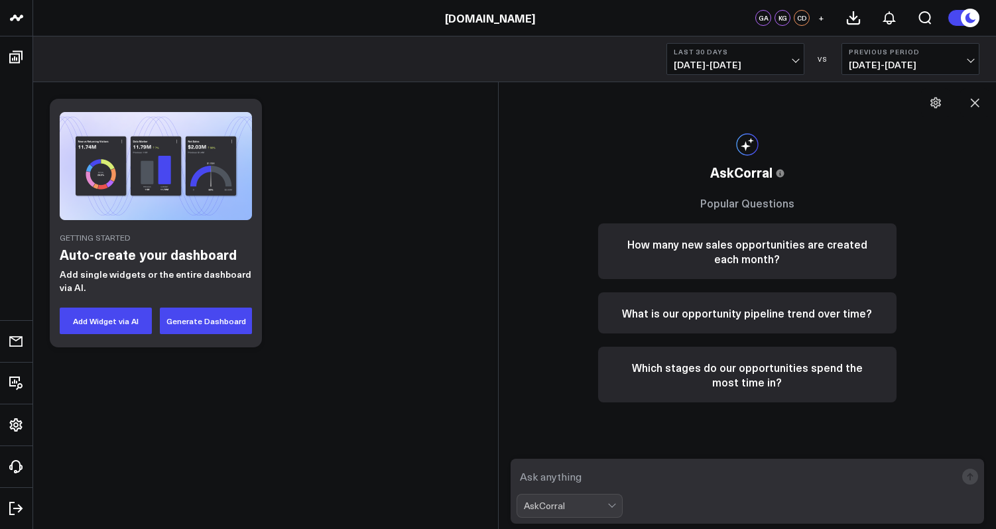
click at [798, 485] on textarea at bounding box center [736, 477] width 440 height 24
type textarea "show me open cases for this month by record type"
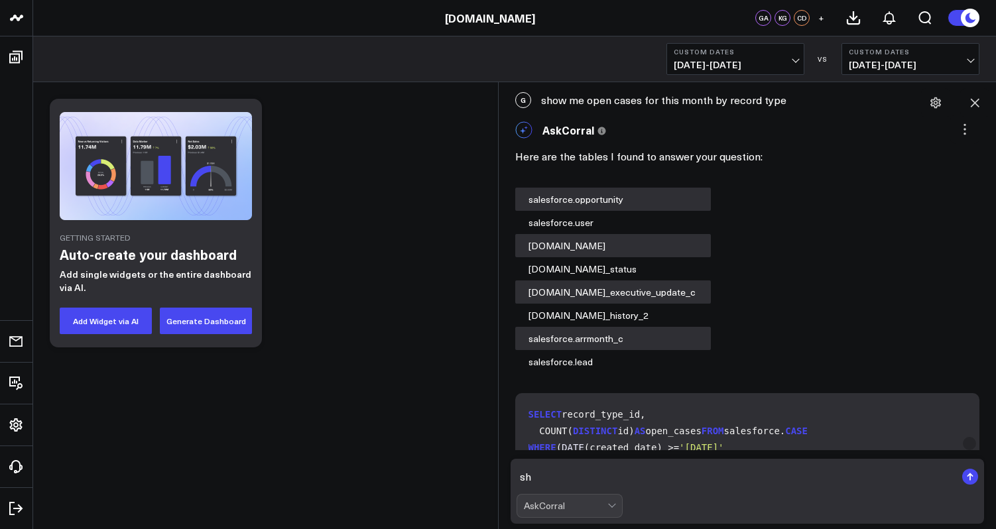
type textarea "s"
type textarea "show me open cases by record type for this month"
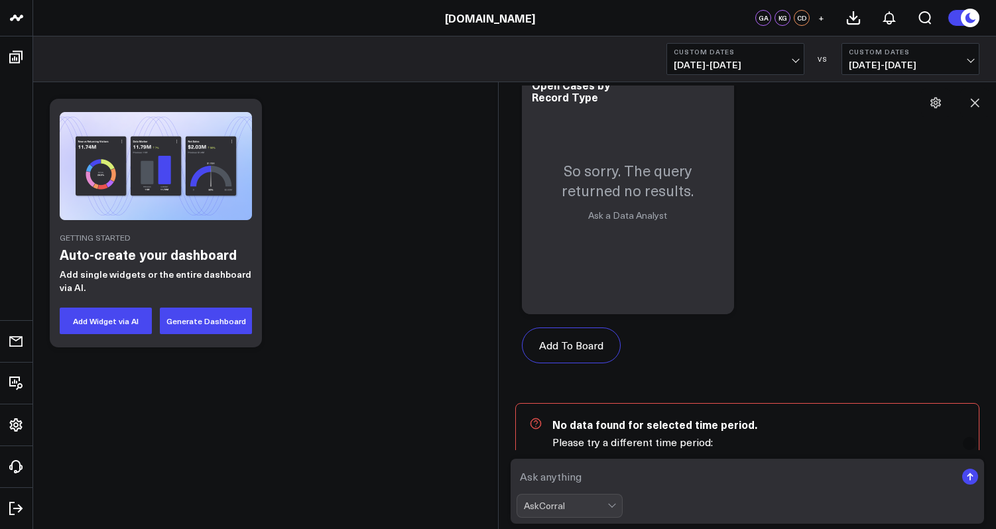
scroll to position [1534, 0]
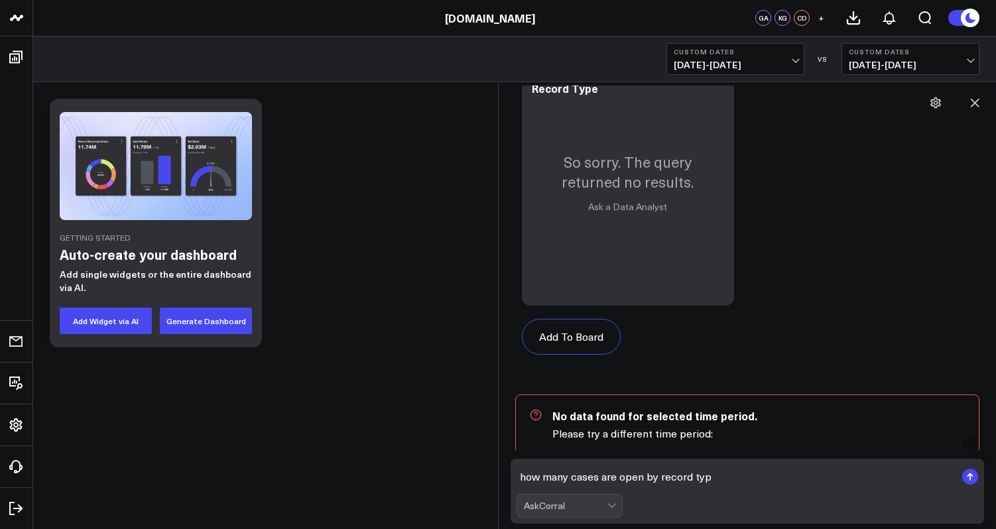
type textarea "how many cases are open by record type"
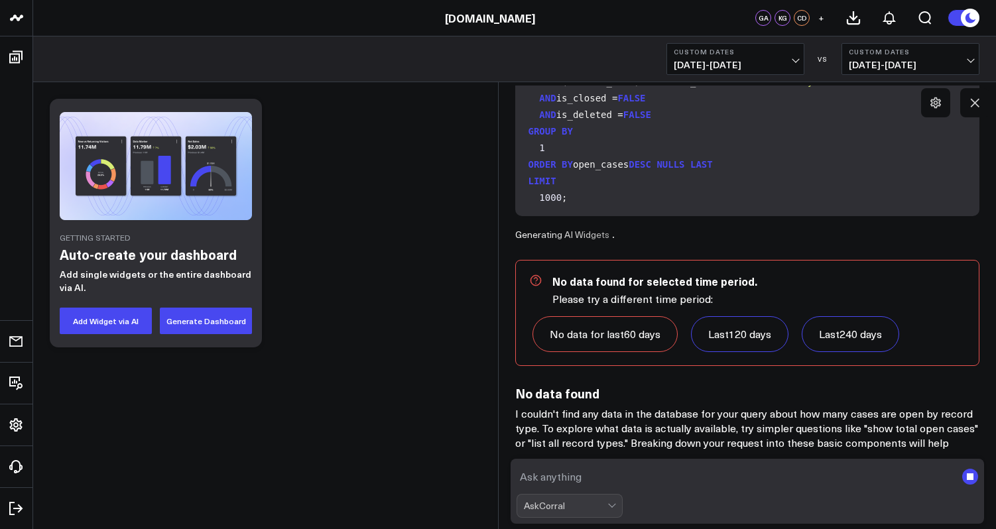
scroll to position [4229, 0]
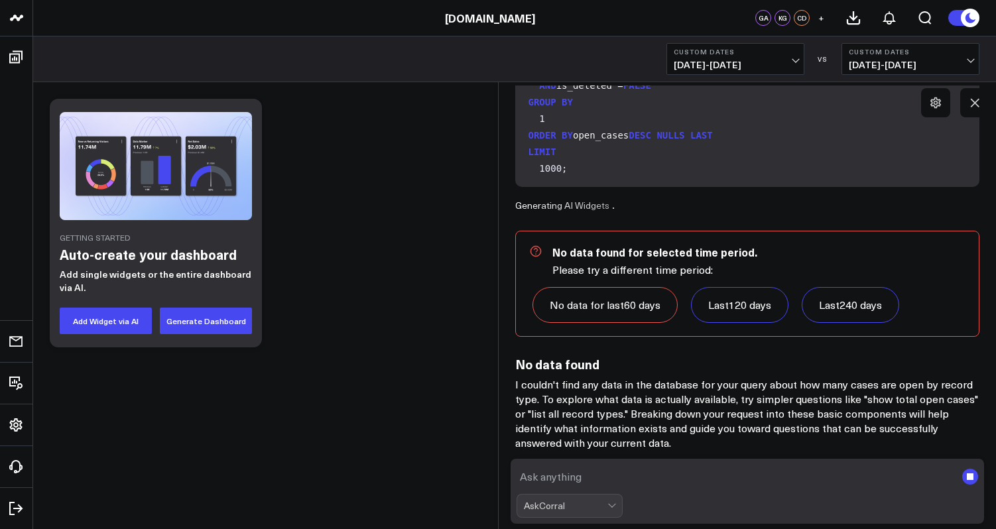
click at [674, 478] on textarea at bounding box center [736, 477] width 440 height 24
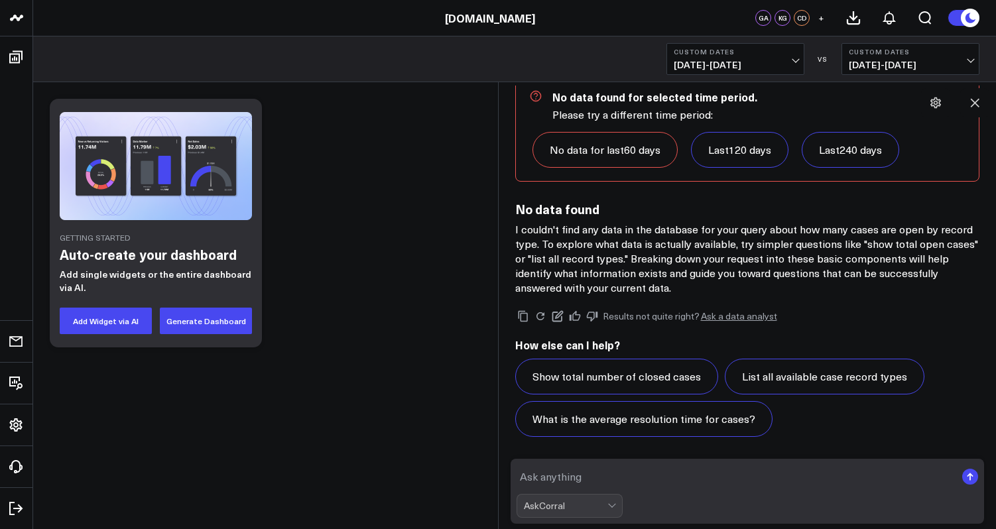
scroll to position [5346, 0]
click at [389, 291] on div "Getting Started Auto-create your dashboard Add single widgets or the entire das…" at bounding box center [514, 223] width 943 height 262
click at [563, 25] on div "[DOMAIN_NAME]" at bounding box center [489, 18] width 979 height 15
click at [453, 165] on div "Getting Started Auto-create your dashboard Add single widgets or the entire das…" at bounding box center [514, 223] width 943 height 262
click at [559, 319] on icon at bounding box center [558, 316] width 12 height 12
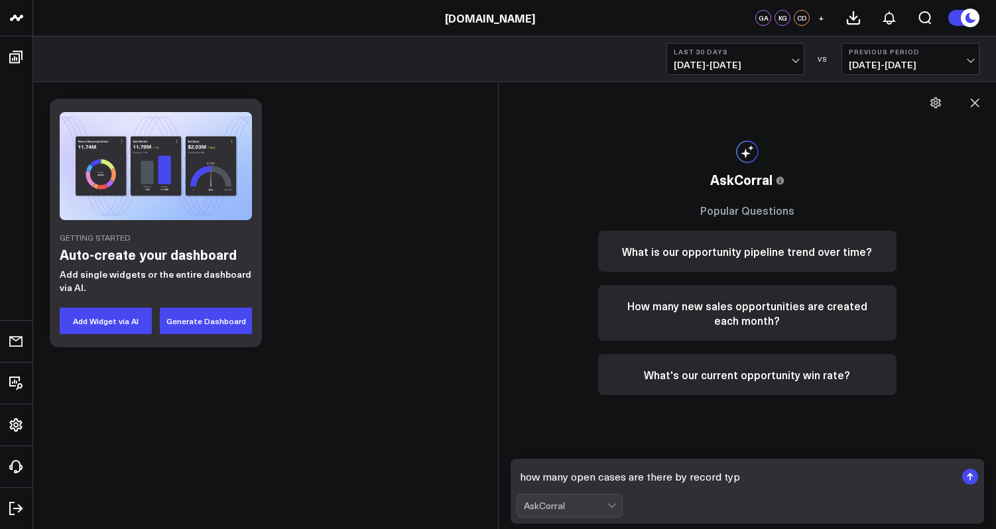
type textarea "how many open cases are there by record type"
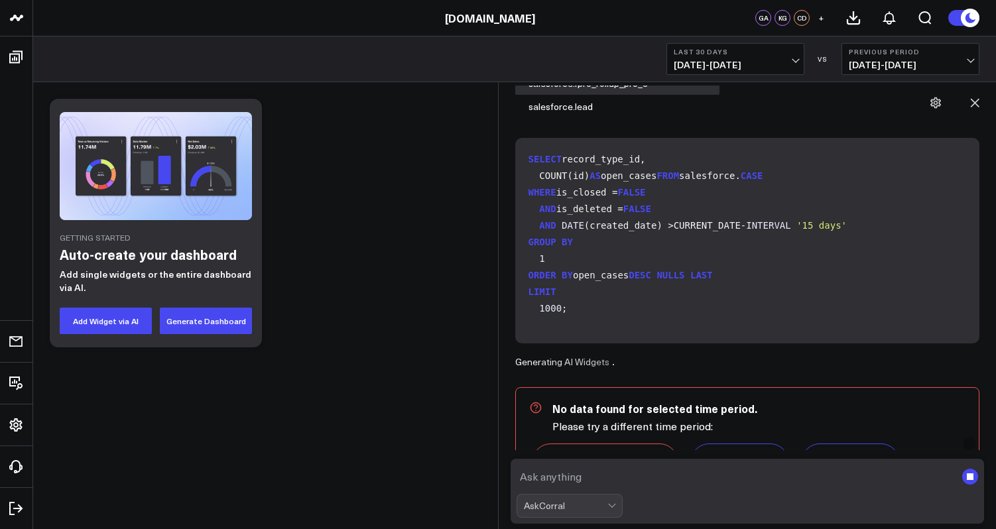
scroll to position [7, 0]
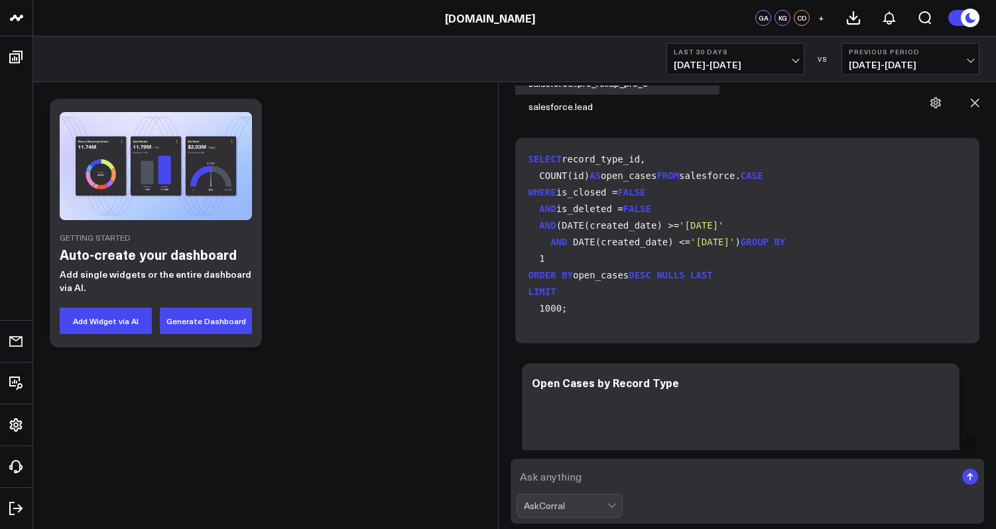
click at [580, 247] on span "DATE" at bounding box center [584, 242] width 23 height 11
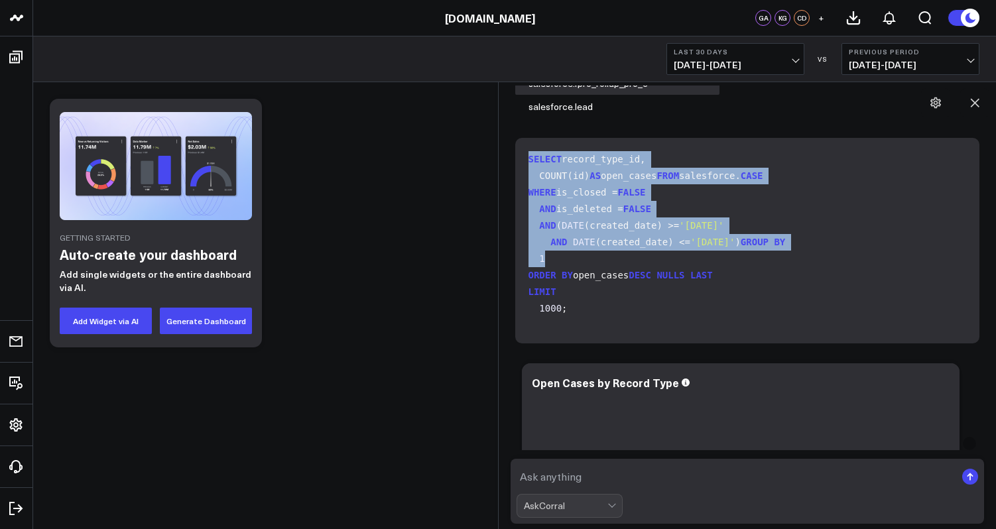
scroll to position [119, 0]
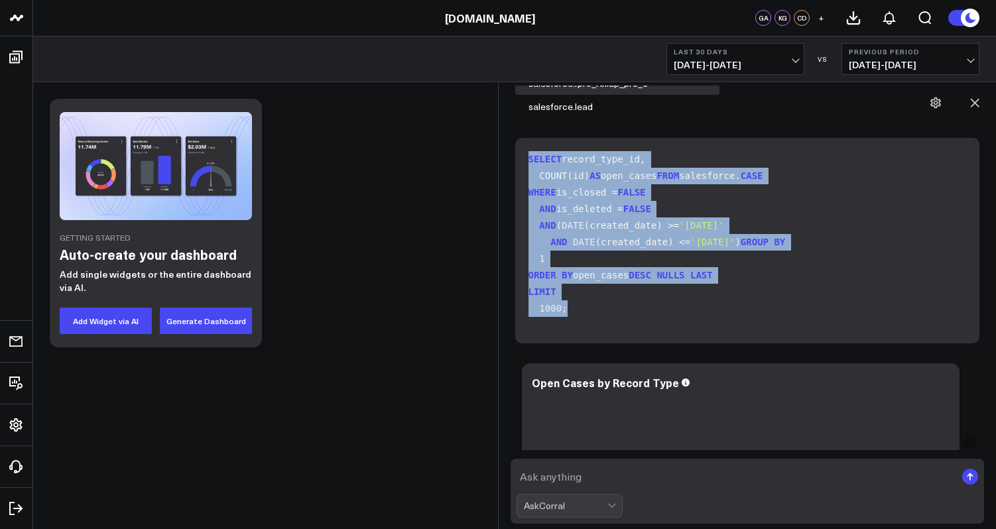
drag, startPoint x: 529, startPoint y: 160, endPoint x: 577, endPoint y: 328, distance: 175.2
click at [577, 317] on code "SELECT record_type_id, COUNT(id) AS open_cases FROM salesforce. CASE WHERE is_c…" at bounding box center [749, 234] width 443 height 166
copy code "SELECT record_type_id, COUNT(id) AS open_cases FROM salesforce. CASE WHERE is_c…"
click at [646, 473] on textarea at bounding box center [736, 477] width 440 height 24
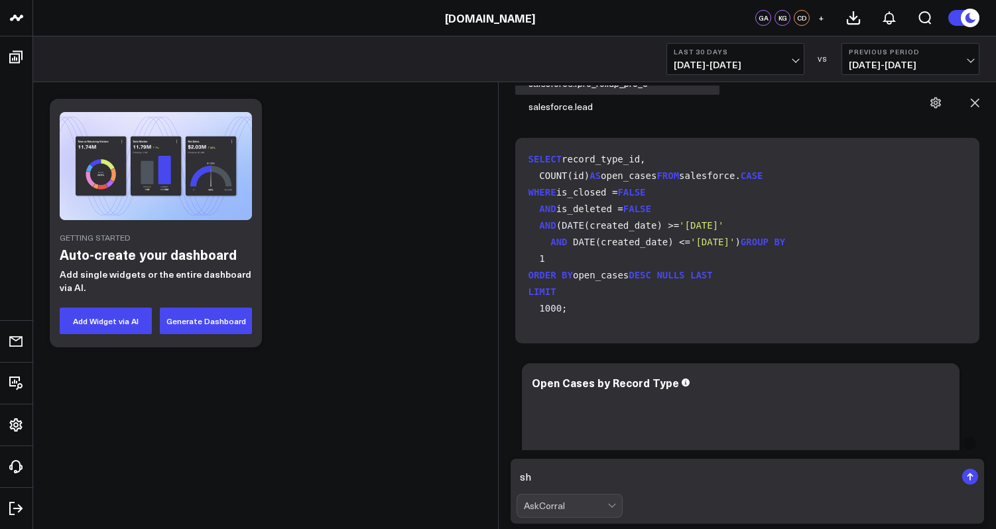
type textarea "s"
click at [614, 470] on textarea "show me the" at bounding box center [736, 477] width 440 height 24
type textarea "show me the number of open cases"
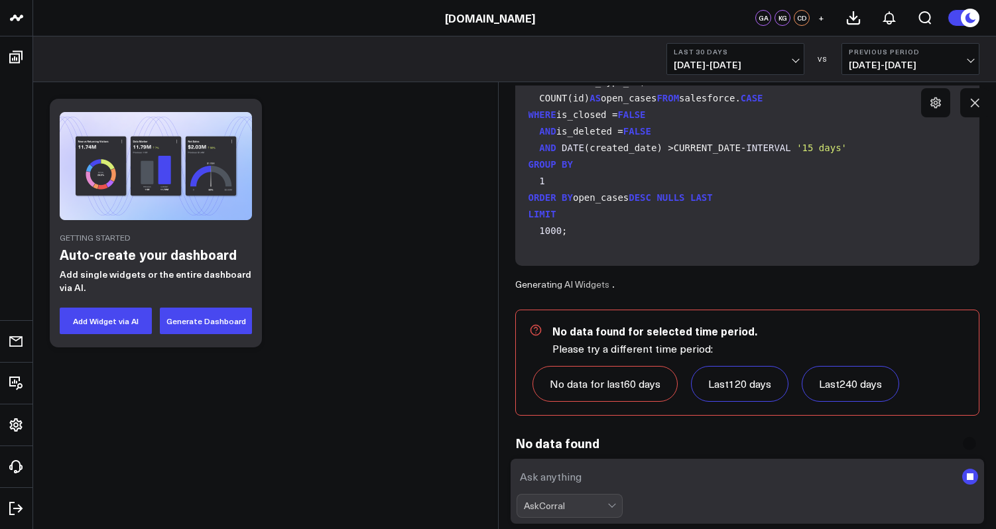
scroll to position [2187, 0]
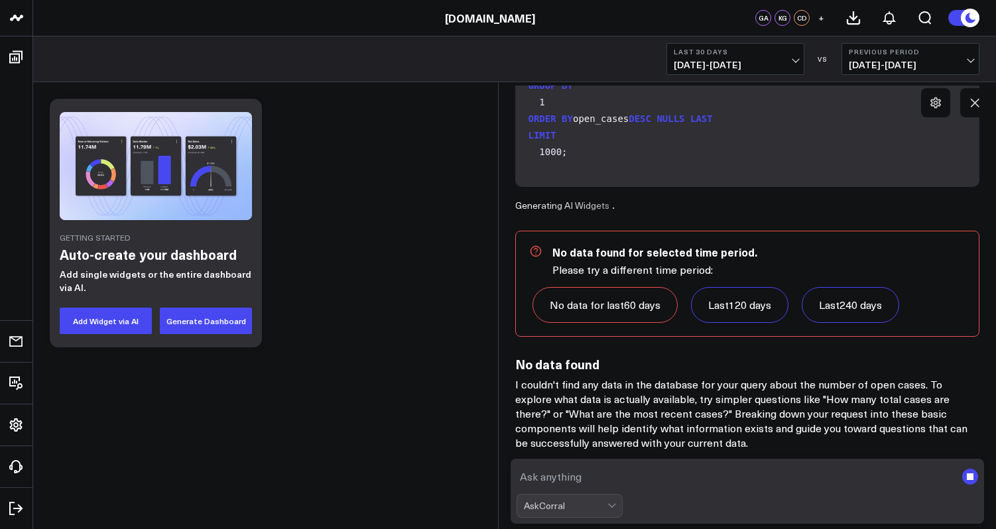
click at [677, 415] on p "I couldn't find any data in the database for your query about the number of ope…" at bounding box center [747, 413] width 465 height 73
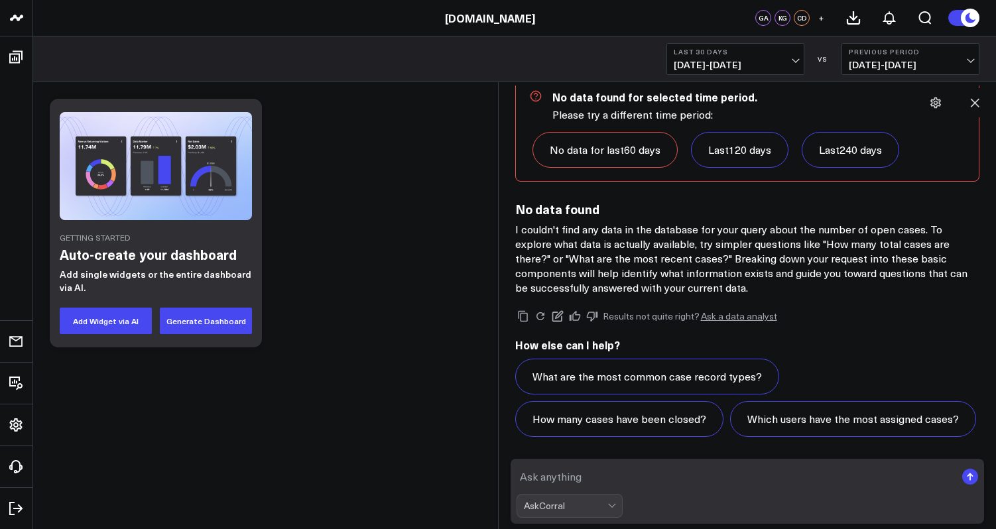
scroll to position [3304, 0]
click at [703, 289] on p "I couldn't find any data in the database for your query about the number of ope…" at bounding box center [747, 258] width 465 height 73
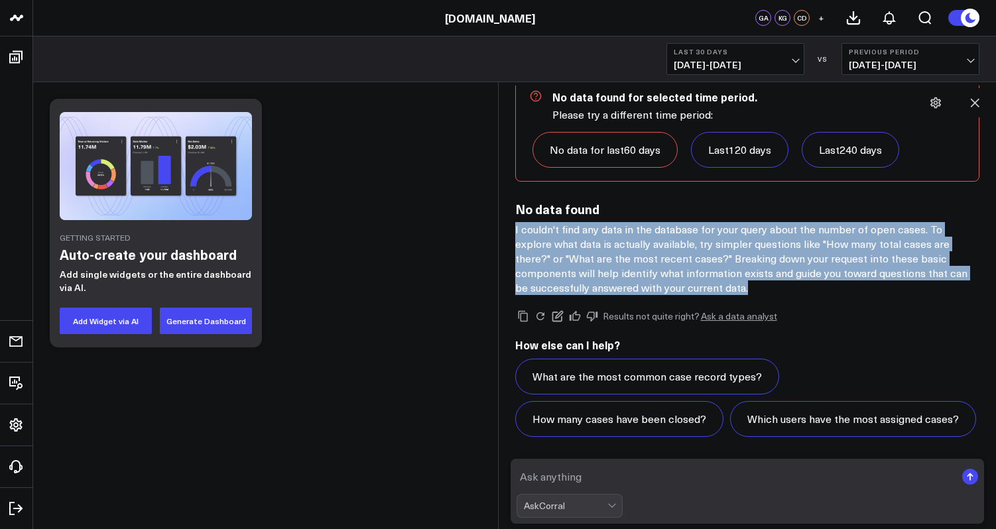
click at [705, 268] on p "I couldn't find any data in the database for your query about the number of ope…" at bounding box center [747, 258] width 465 height 73
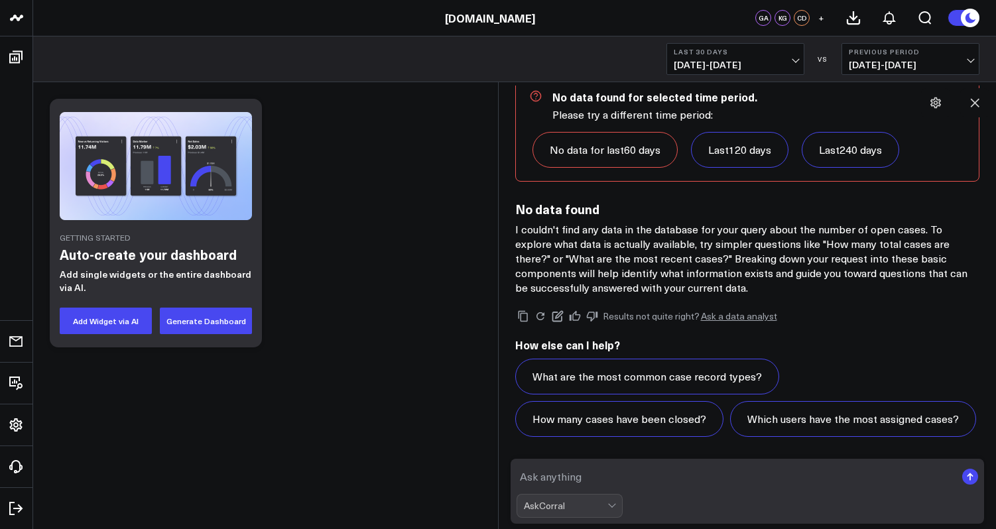
click at [705, 268] on p "I couldn't find any data in the database for your query about the number of ope…" at bounding box center [747, 258] width 465 height 73
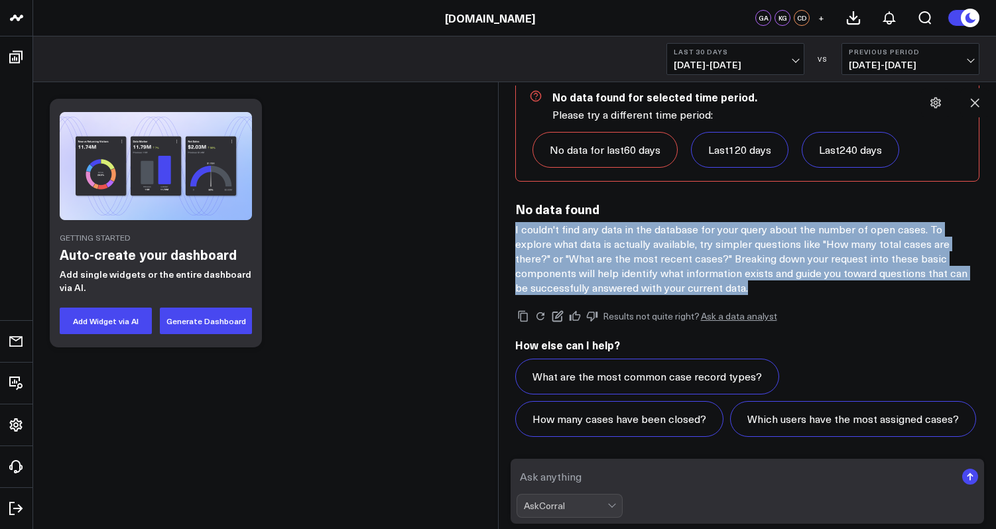
click at [704, 263] on p "I couldn't find any data in the database for your query about the number of ope…" at bounding box center [747, 258] width 465 height 73
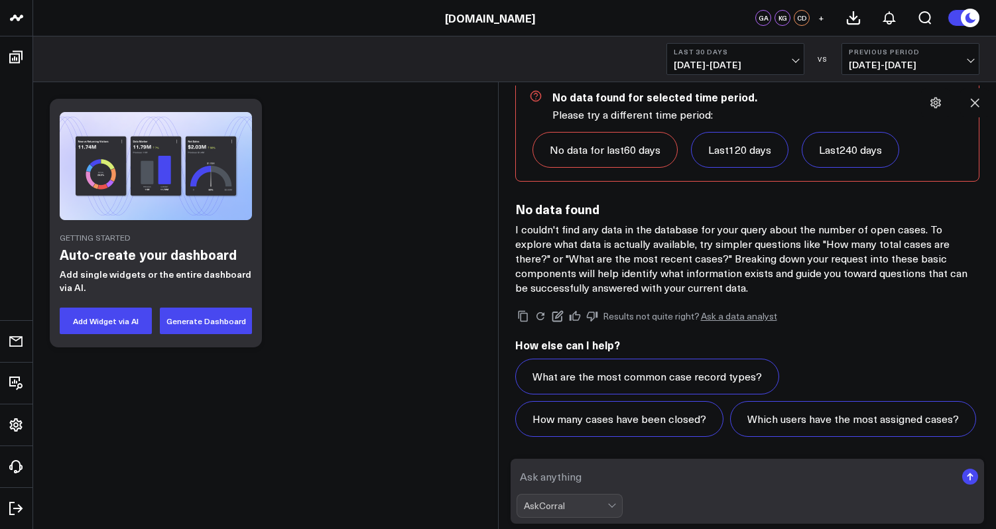
click at [704, 263] on p "I couldn't find any data in the database for your query about the number of ope…" at bounding box center [747, 258] width 465 height 73
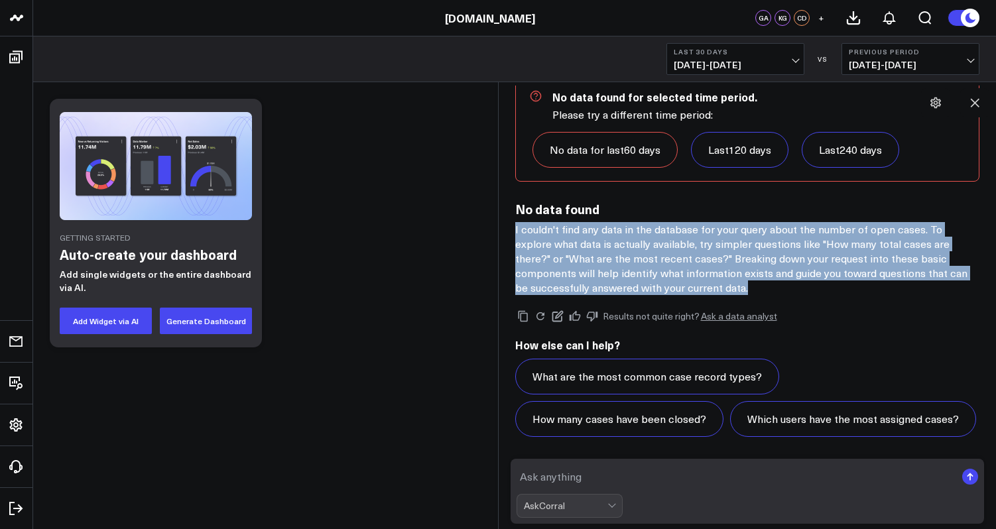
click at [695, 285] on p "I couldn't find any data in the database for your query about the number of ope…" at bounding box center [747, 258] width 465 height 73
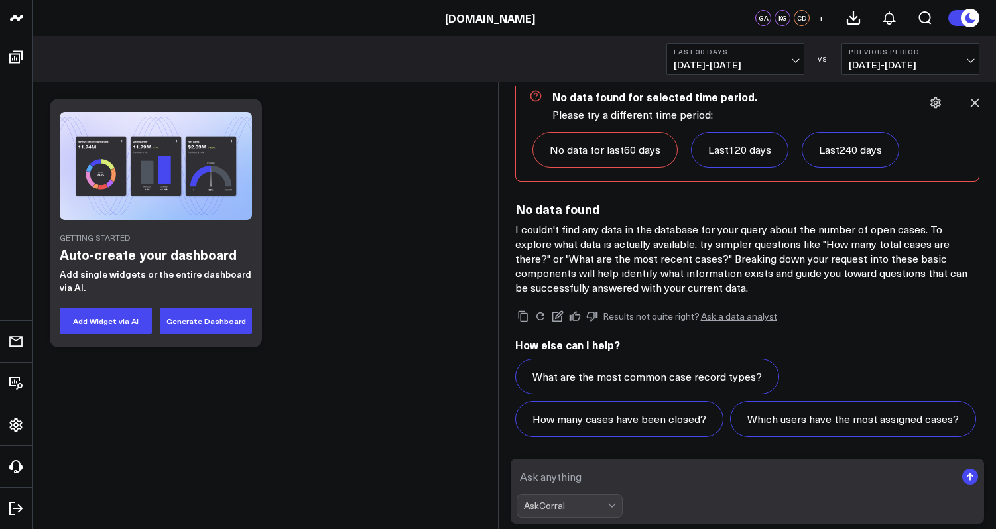
click at [695, 285] on p "I couldn't find any data in the database for your query about the number of ope…" at bounding box center [747, 258] width 465 height 73
